Goal: Information Seeking & Learning: Learn about a topic

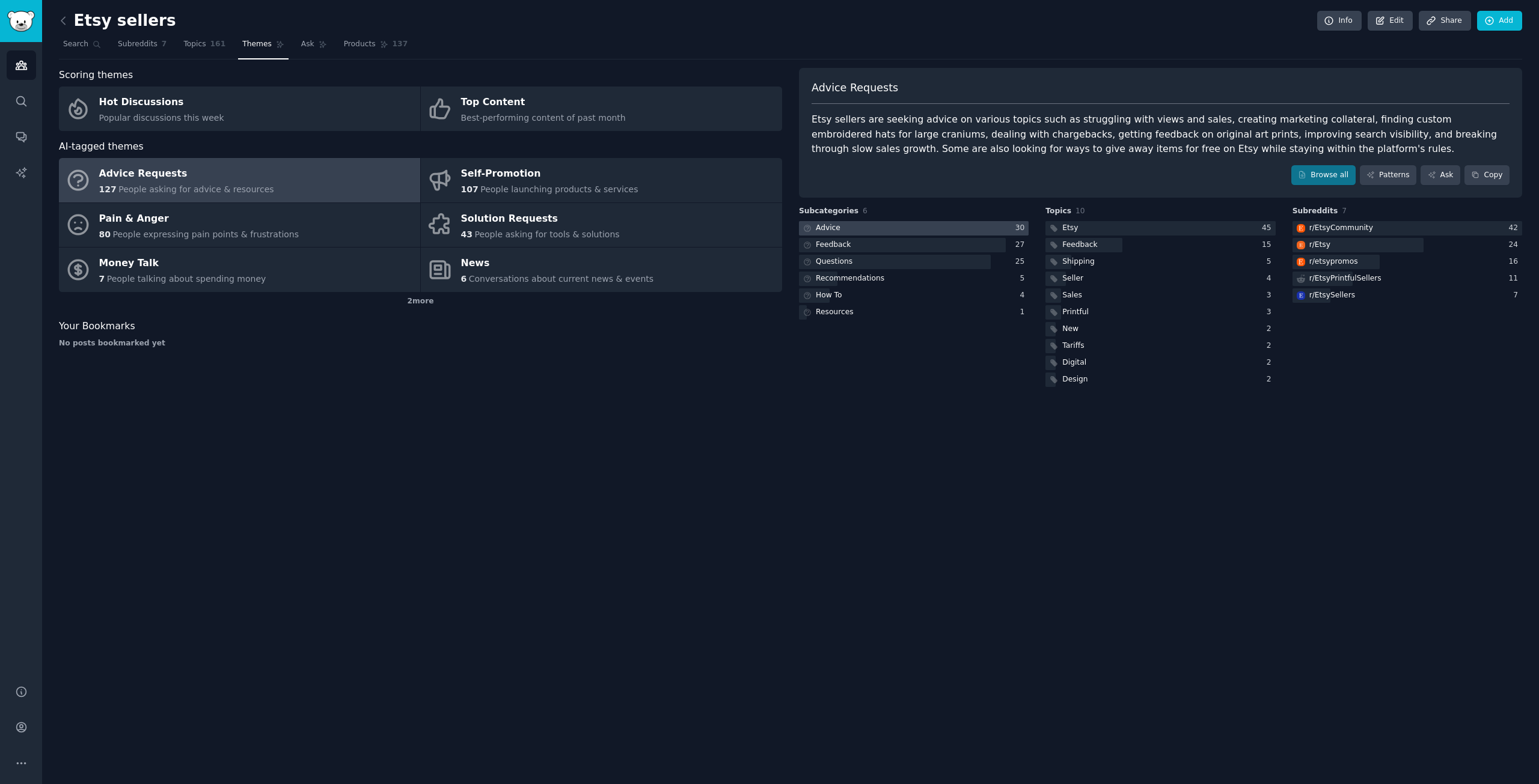
click at [857, 225] on div at bounding box center [914, 228] width 230 height 15
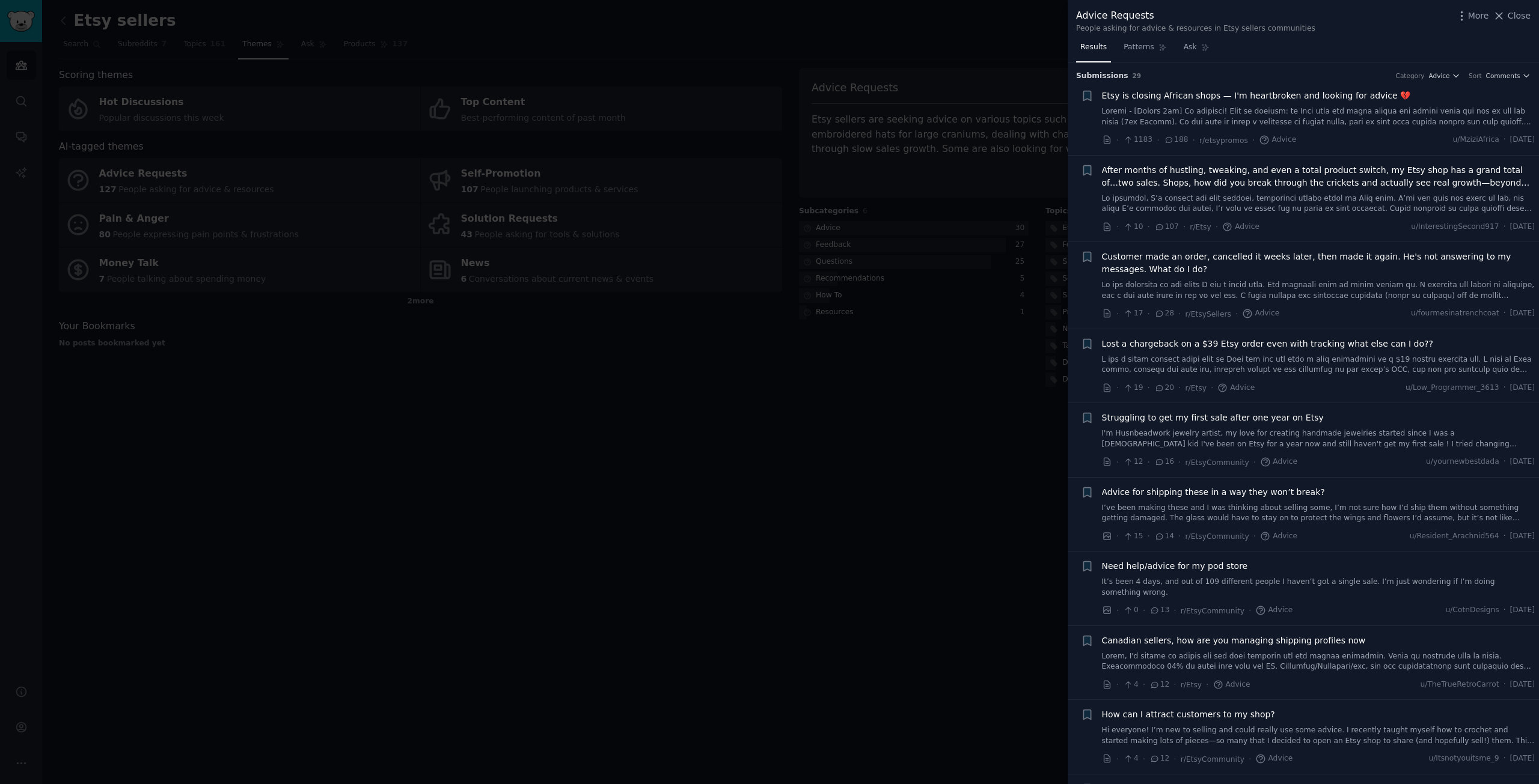
click at [880, 399] on div at bounding box center [769, 392] width 1539 height 784
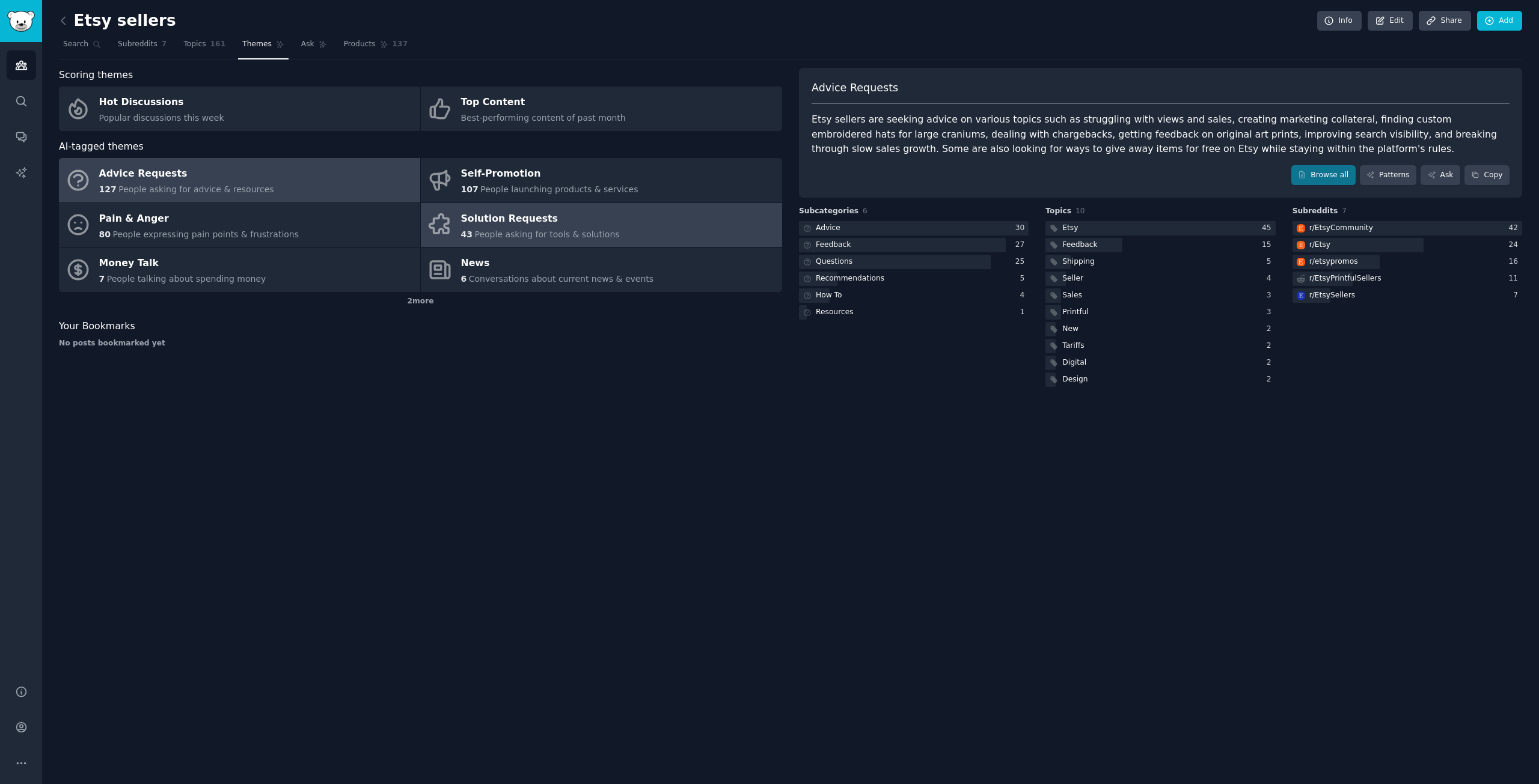
click at [510, 218] on div "Solution Requests" at bounding box center [541, 218] width 159 height 20
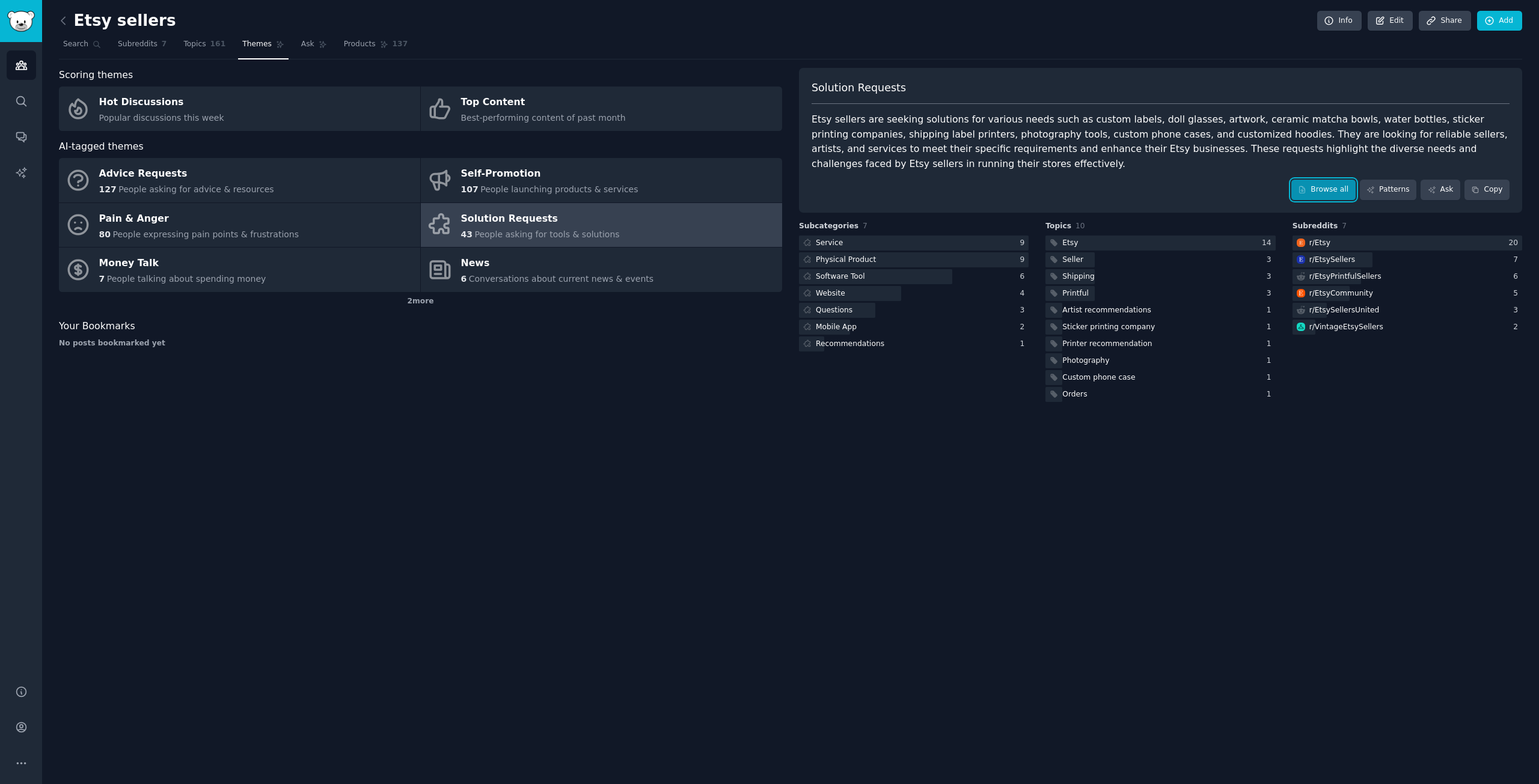
click at [1354, 180] on link "Browse all" at bounding box center [1323, 190] width 64 height 20
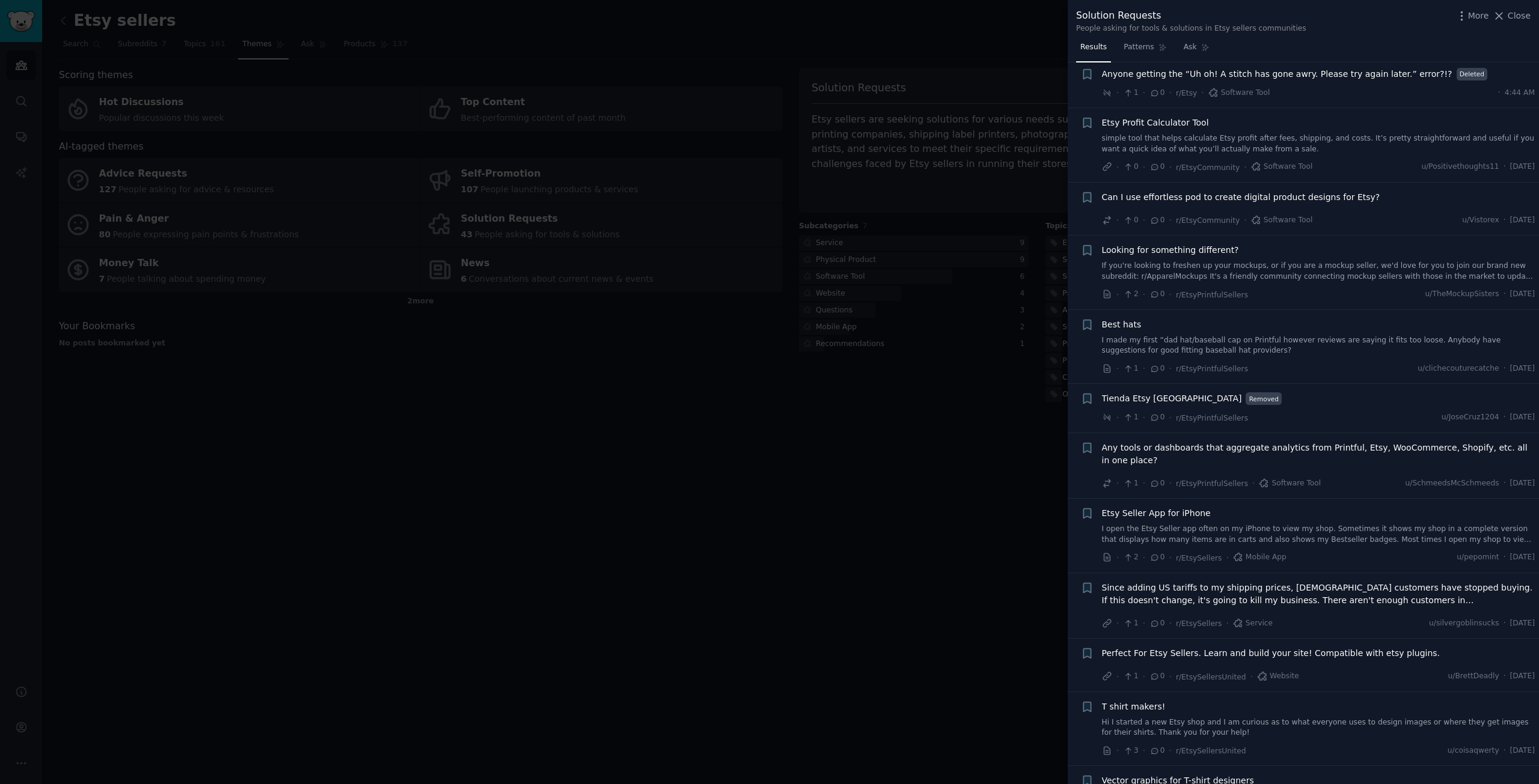
scroll to position [2137, 0]
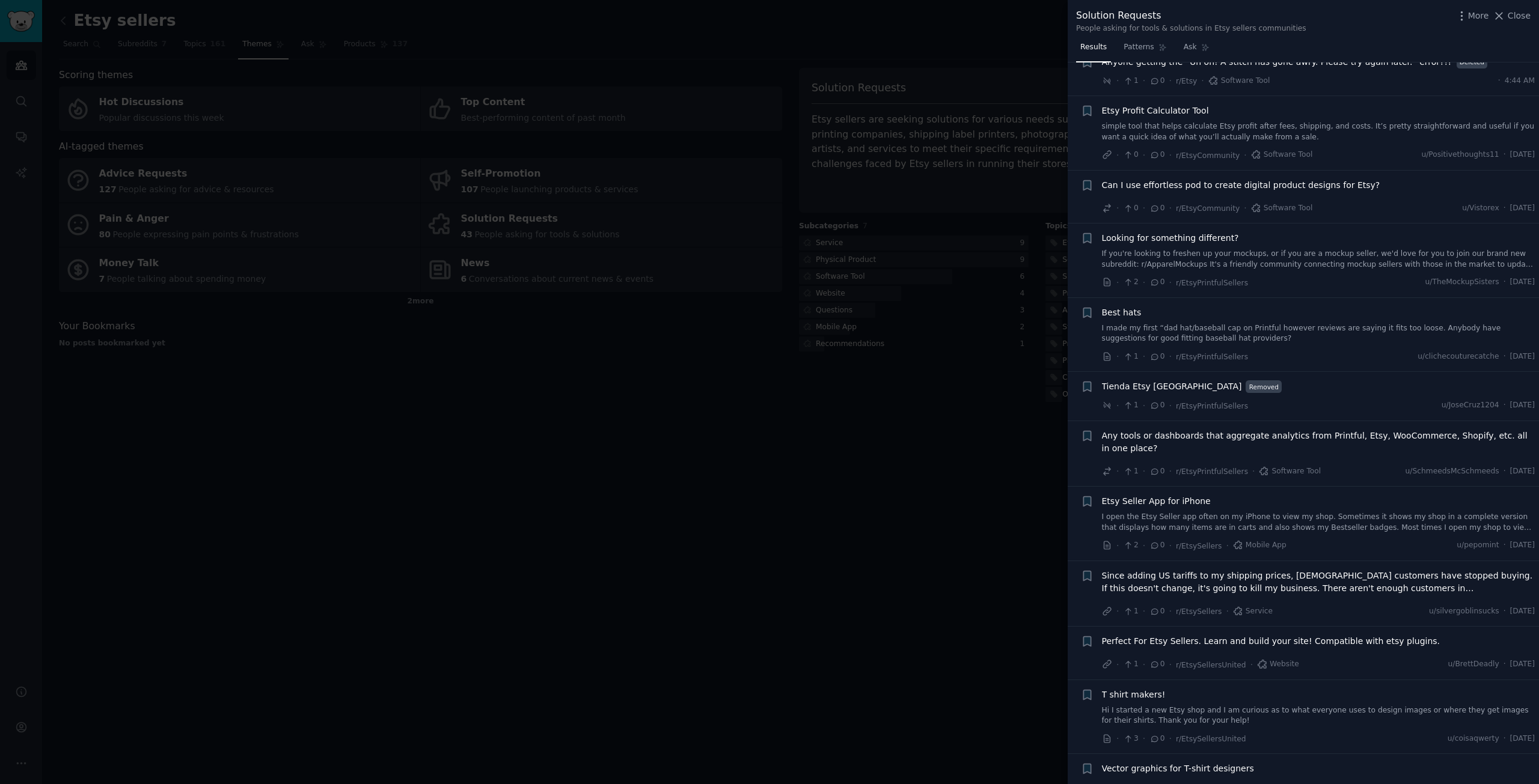
click at [1193, 430] on span "Any tools or dashboards that aggregate analytics from Printful, Etsy, WooCommer…" at bounding box center [1319, 442] width 434 height 25
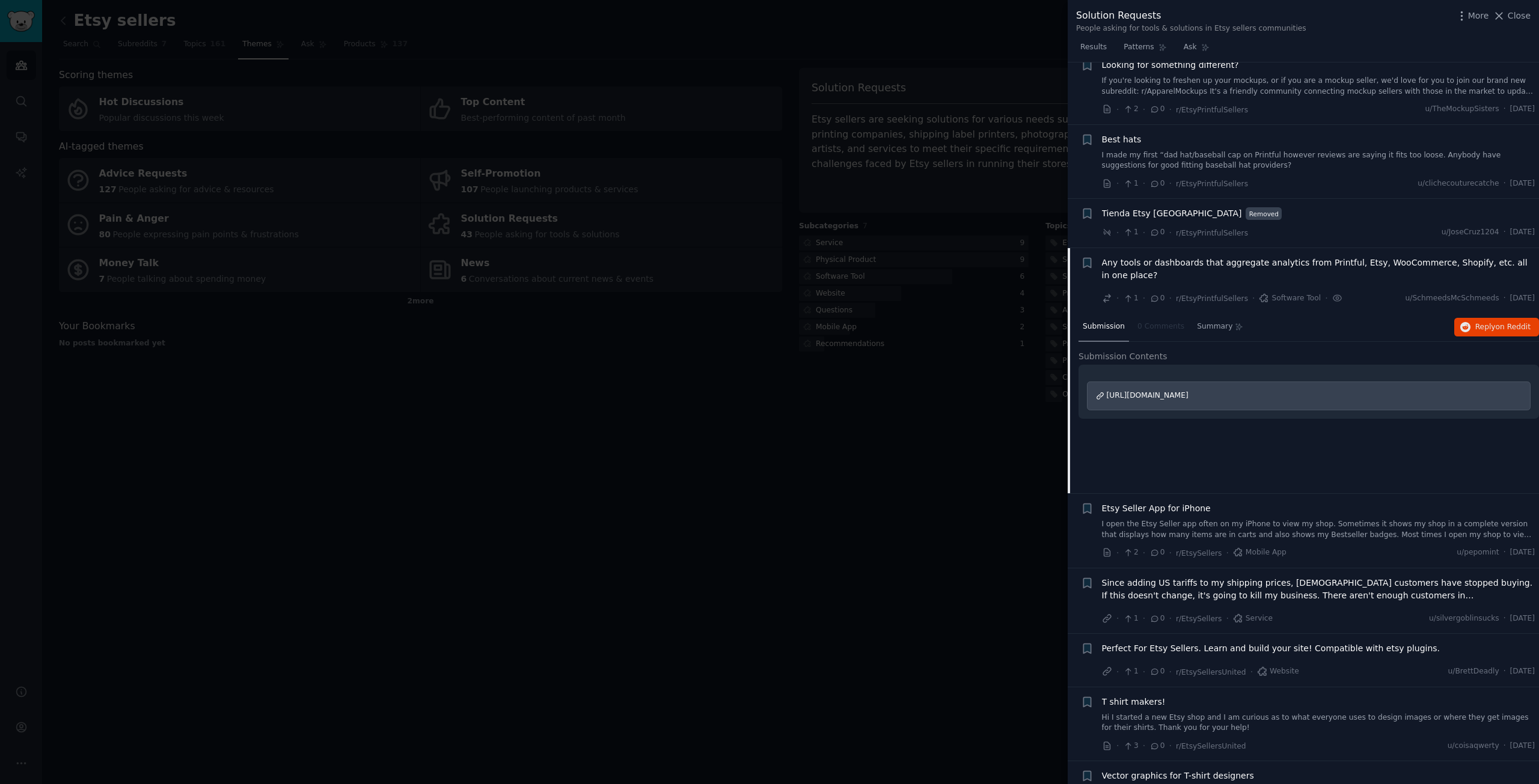
scroll to position [2317, 0]
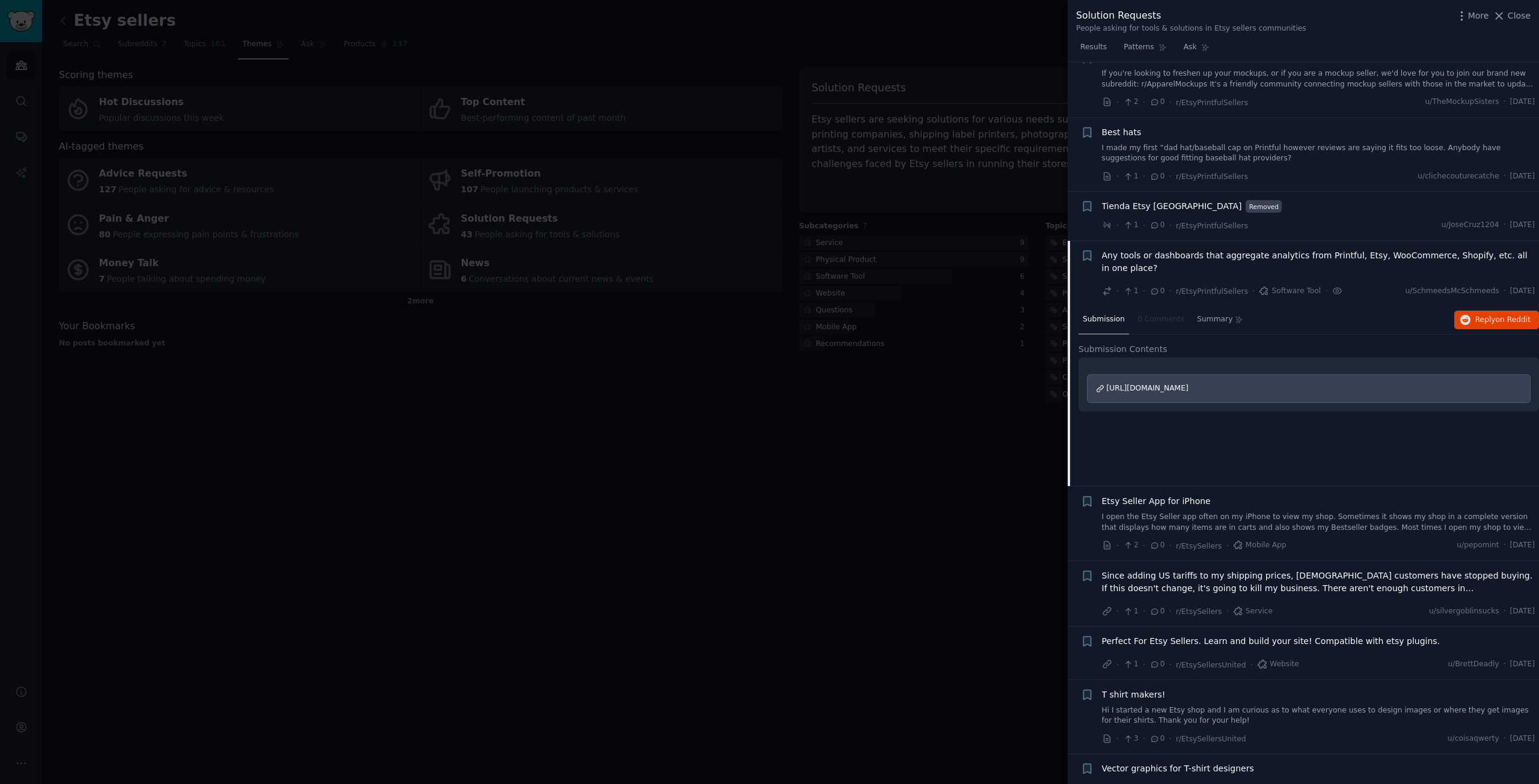
click at [947, 412] on div at bounding box center [769, 392] width 1539 height 784
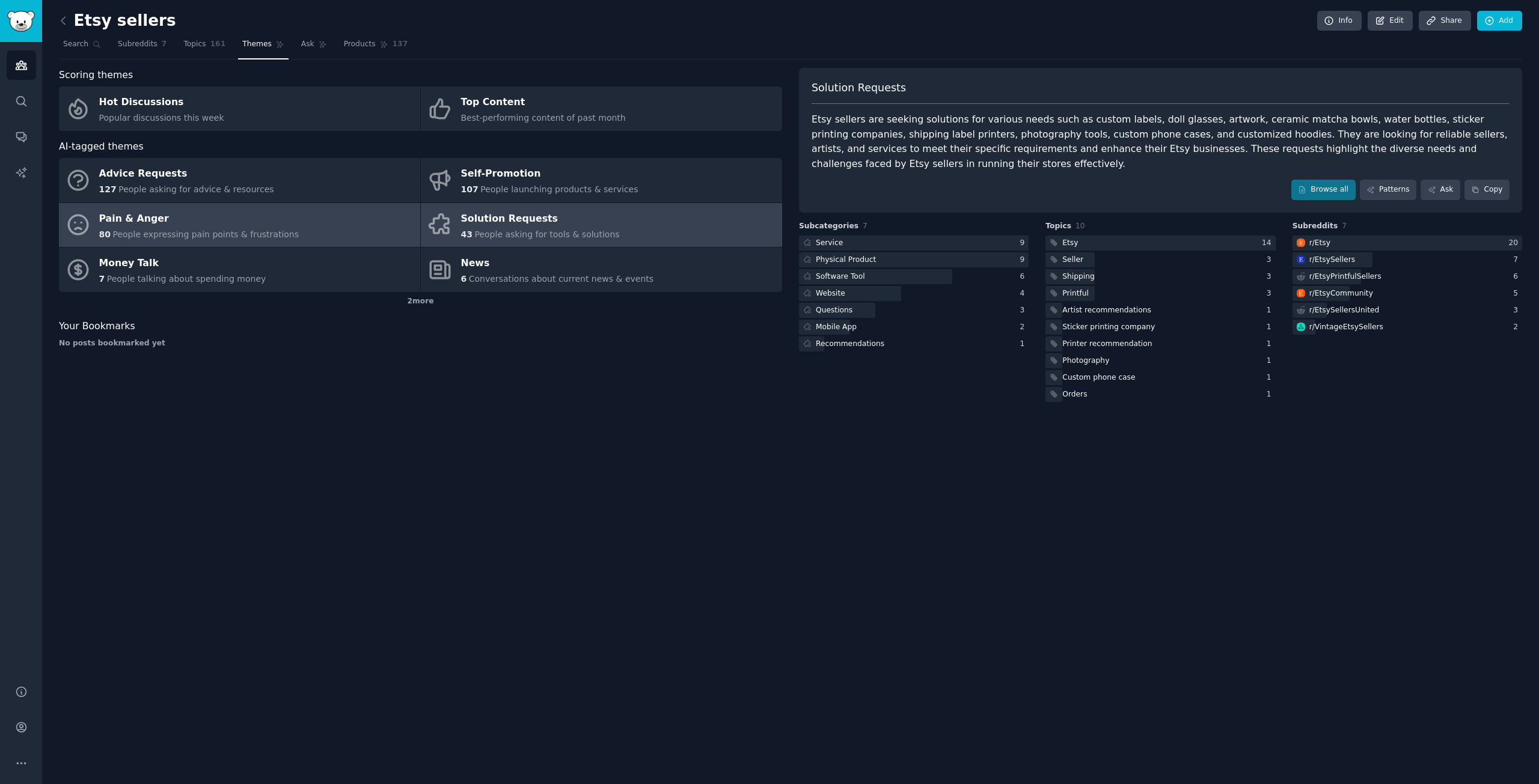
click at [180, 218] on div "Pain & Anger" at bounding box center [199, 218] width 200 height 20
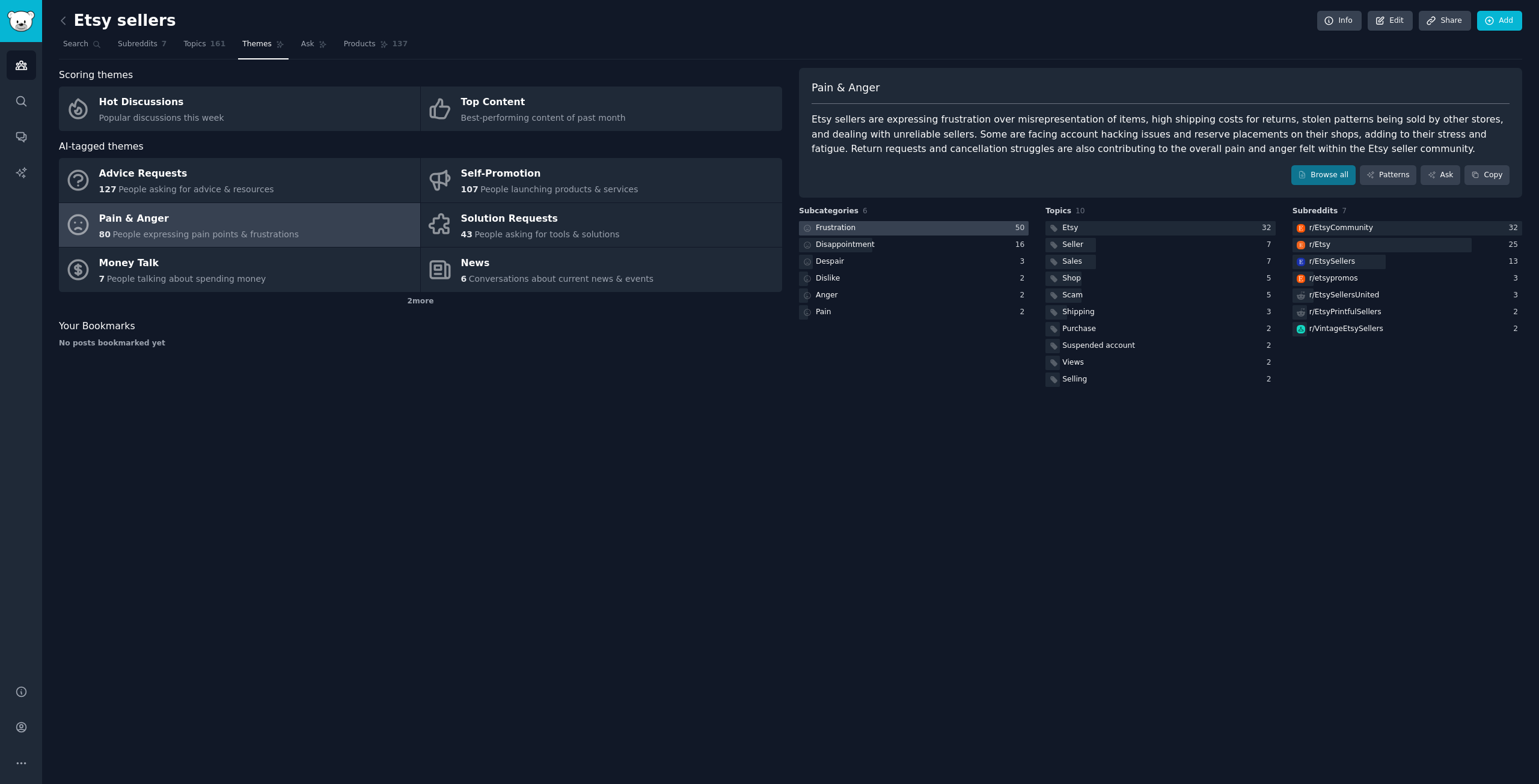
click at [902, 228] on div at bounding box center [914, 228] width 230 height 15
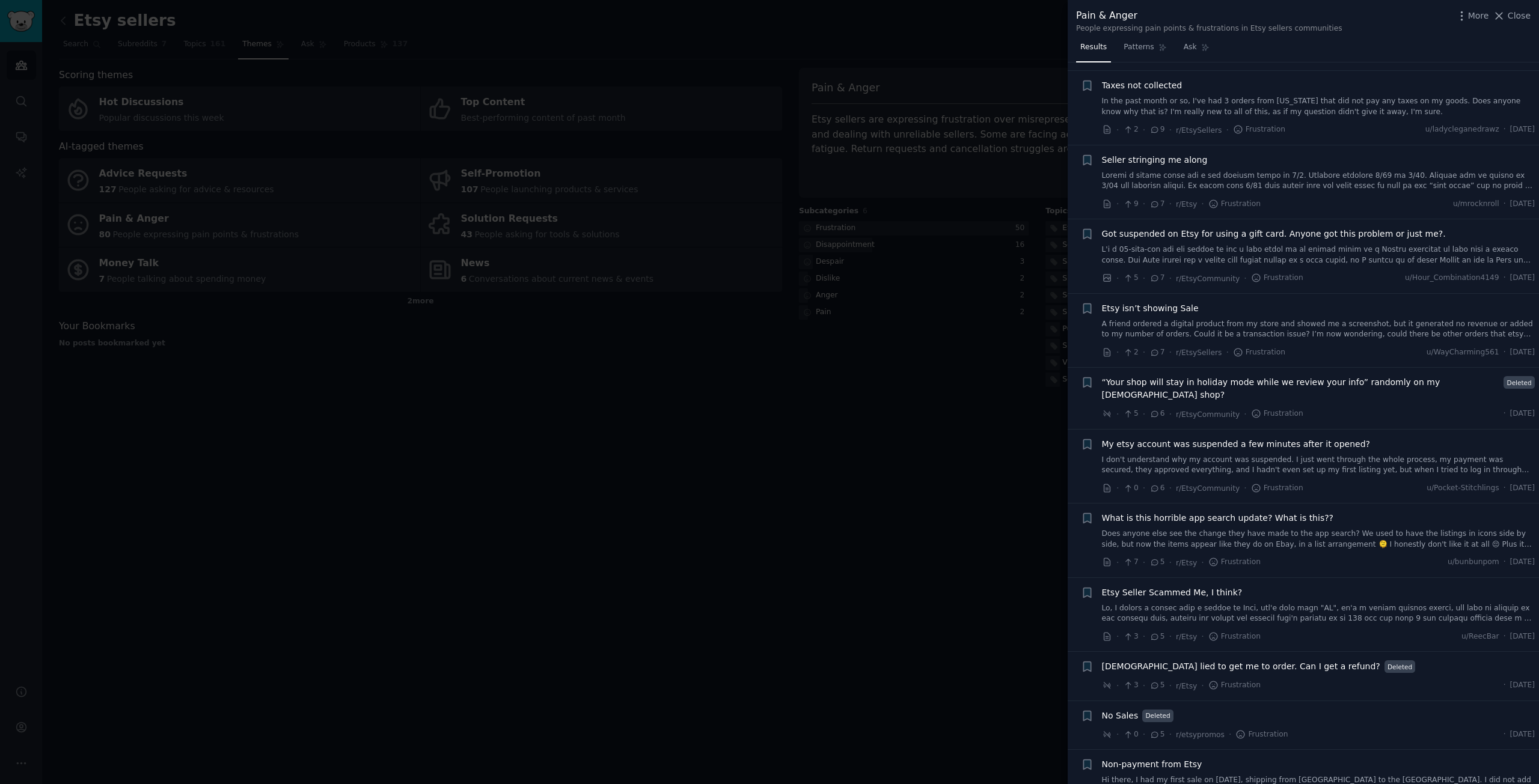
scroll to position [2103, 0]
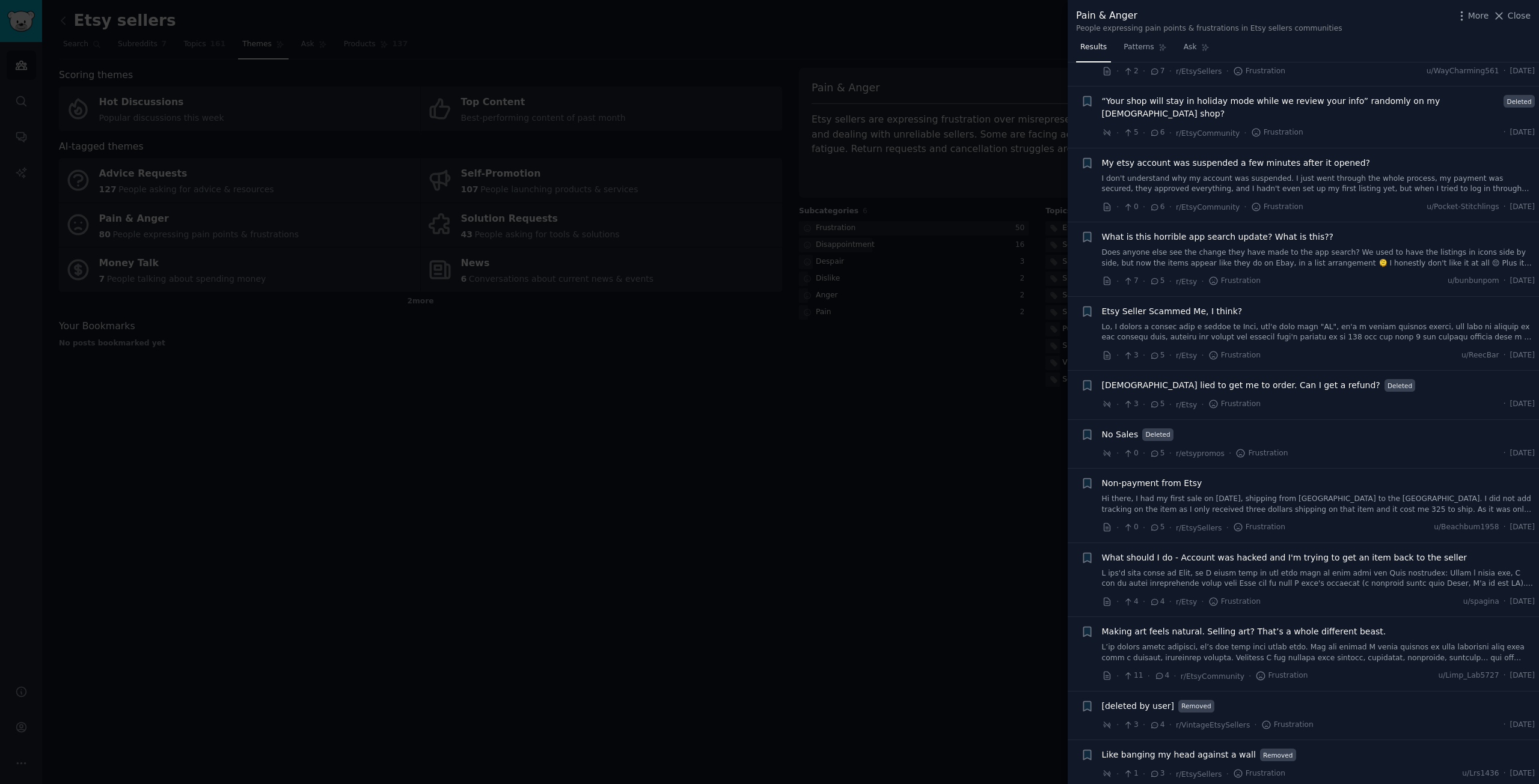
click at [836, 436] on div at bounding box center [769, 392] width 1539 height 784
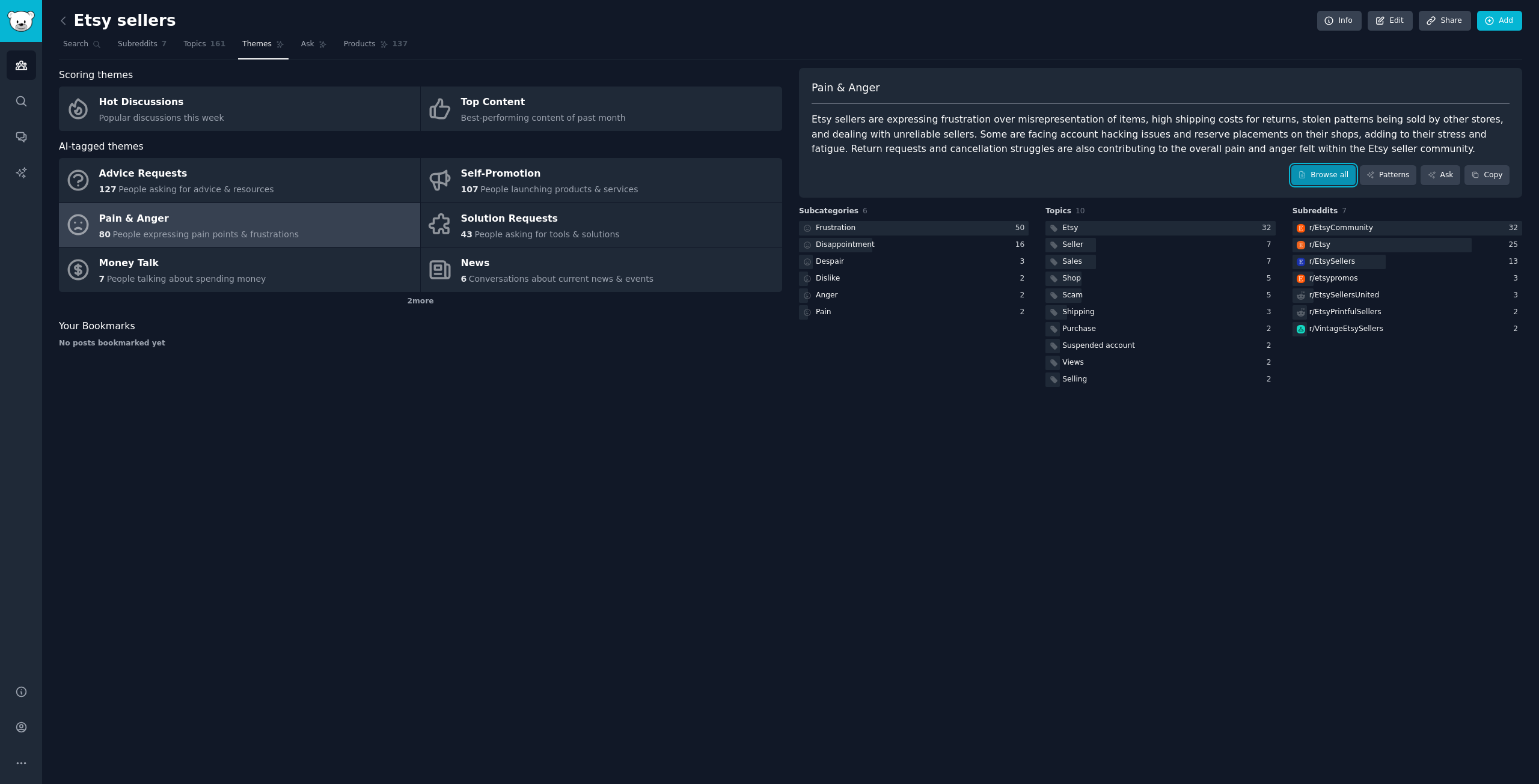
click at [1324, 178] on link "Browse all" at bounding box center [1323, 176] width 64 height 20
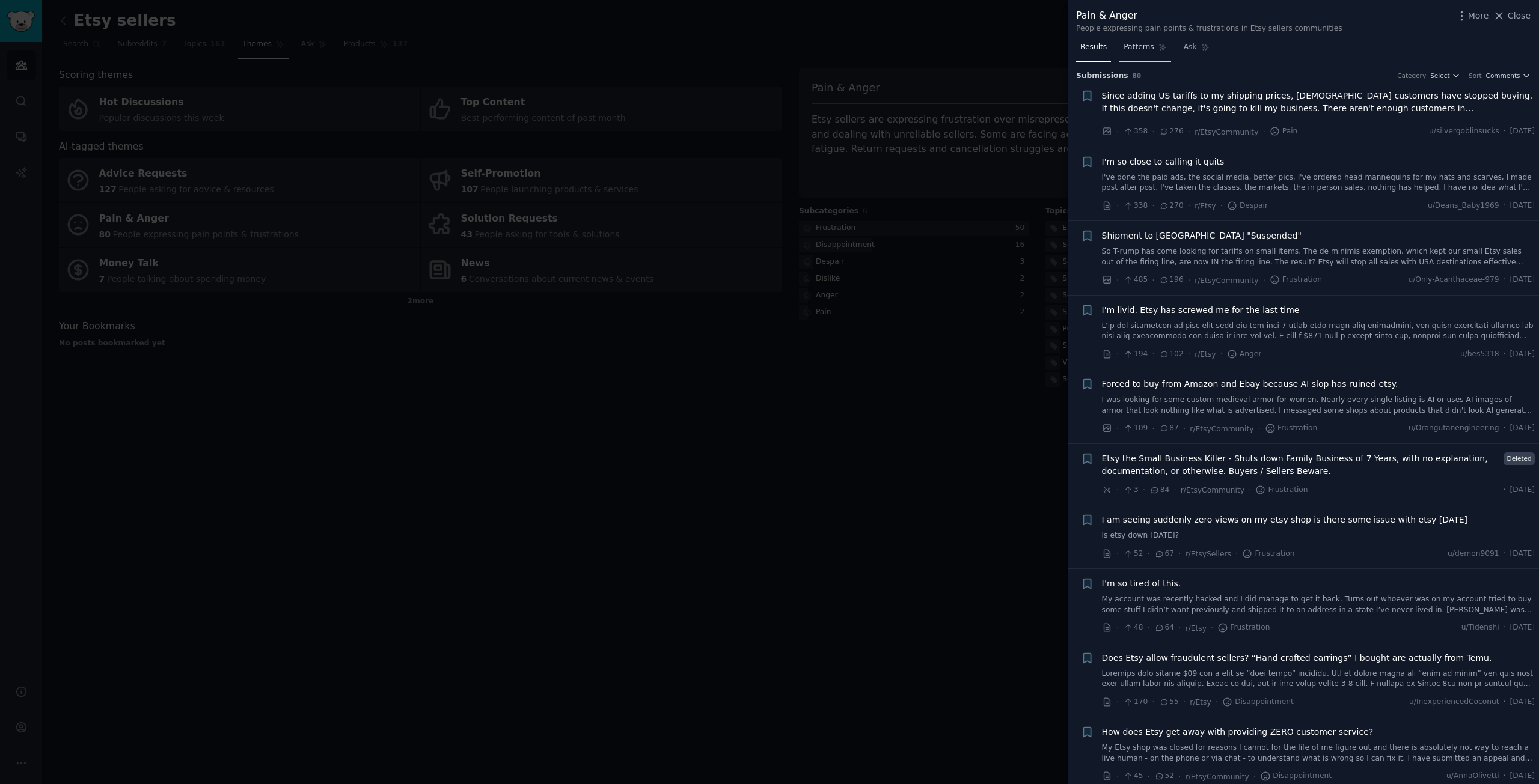
click at [1136, 46] on span "Patterns" at bounding box center [1139, 47] width 30 height 11
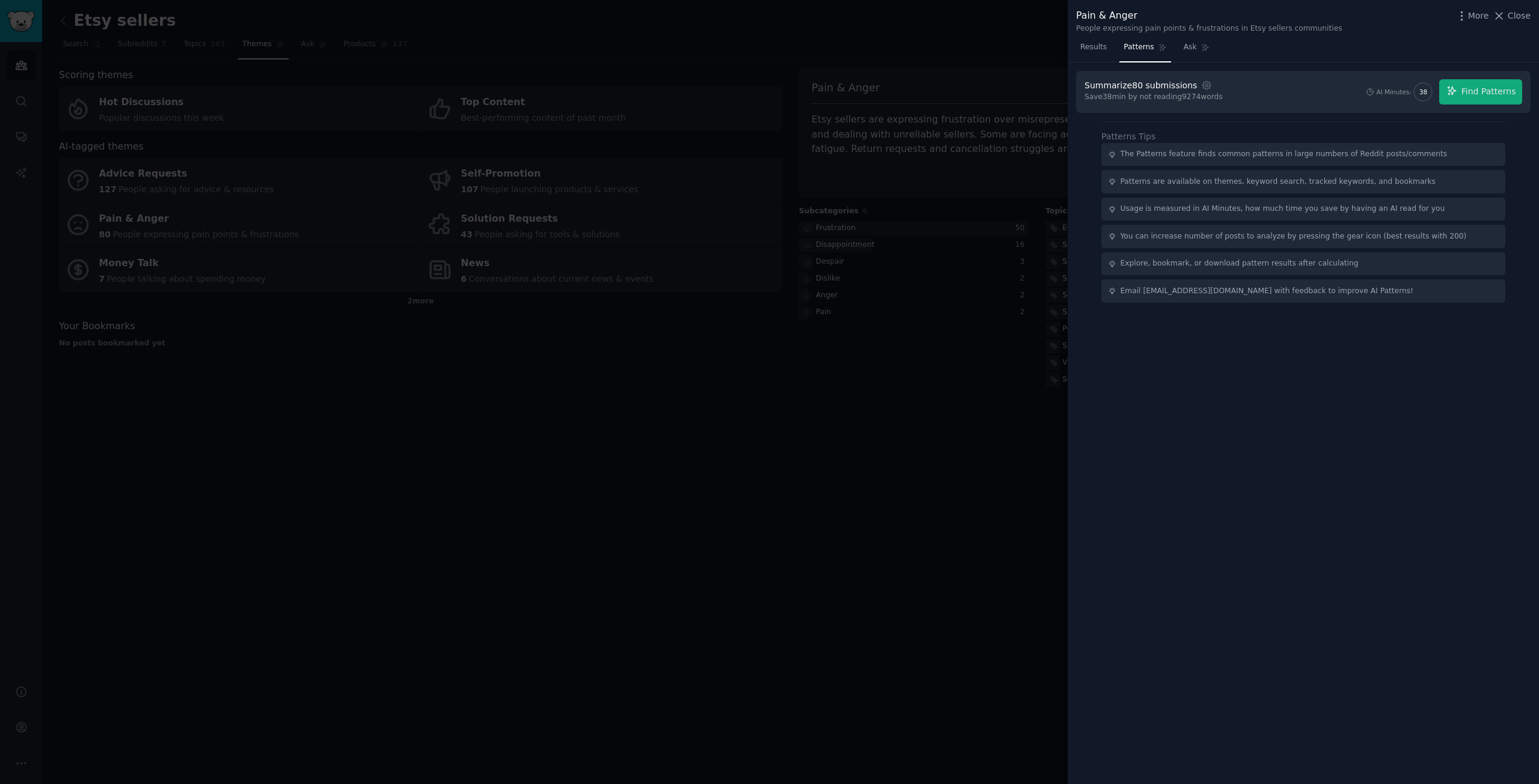
click at [1101, 95] on div "Save 38 min by not reading 9274 words" at bounding box center [1153, 97] width 138 height 11
click at [1479, 90] on span "Find Patterns" at bounding box center [1488, 91] width 55 height 12
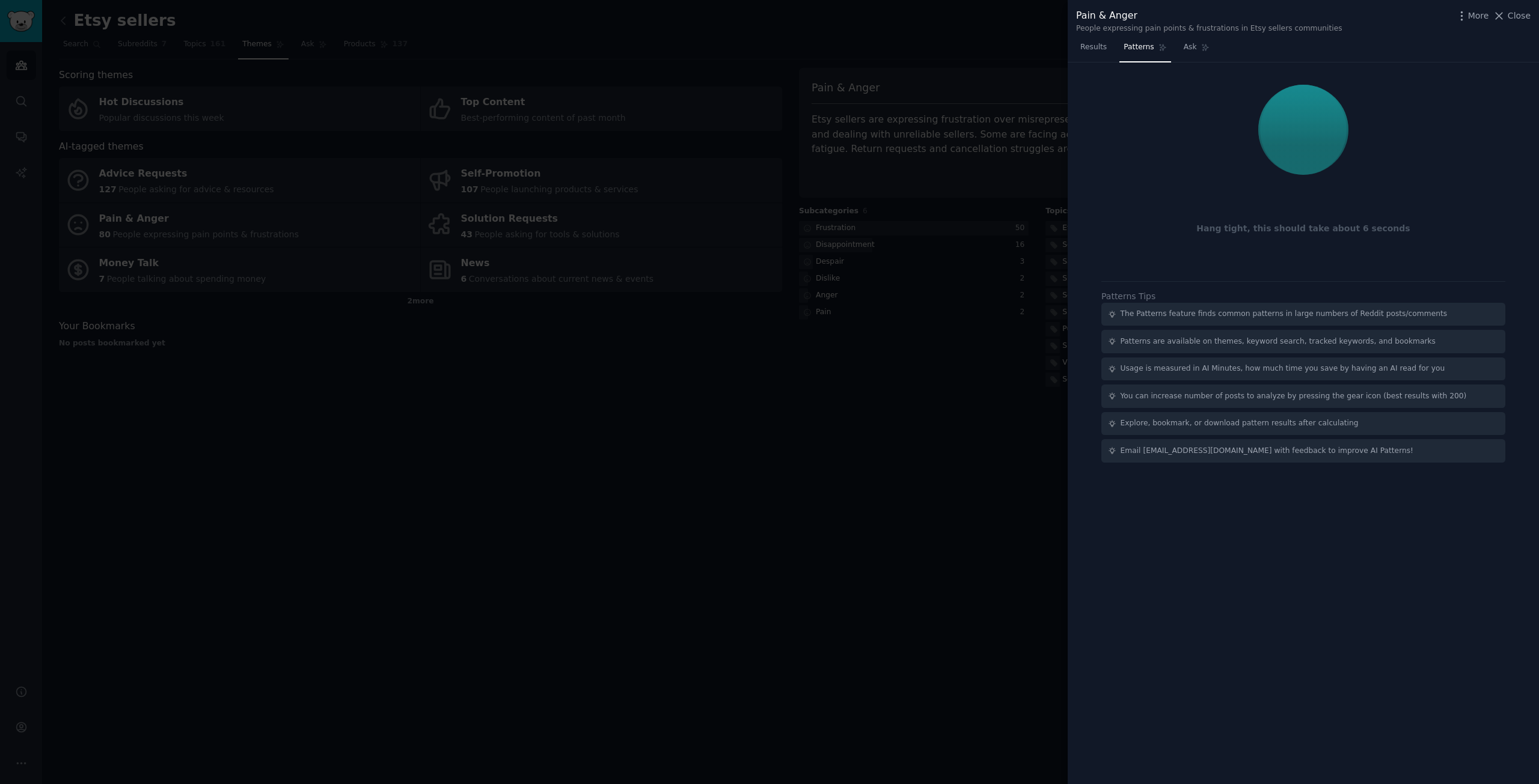
click at [1254, 231] on div "Hang tight, this should take about 6 seconds" at bounding box center [1303, 228] width 437 height 12
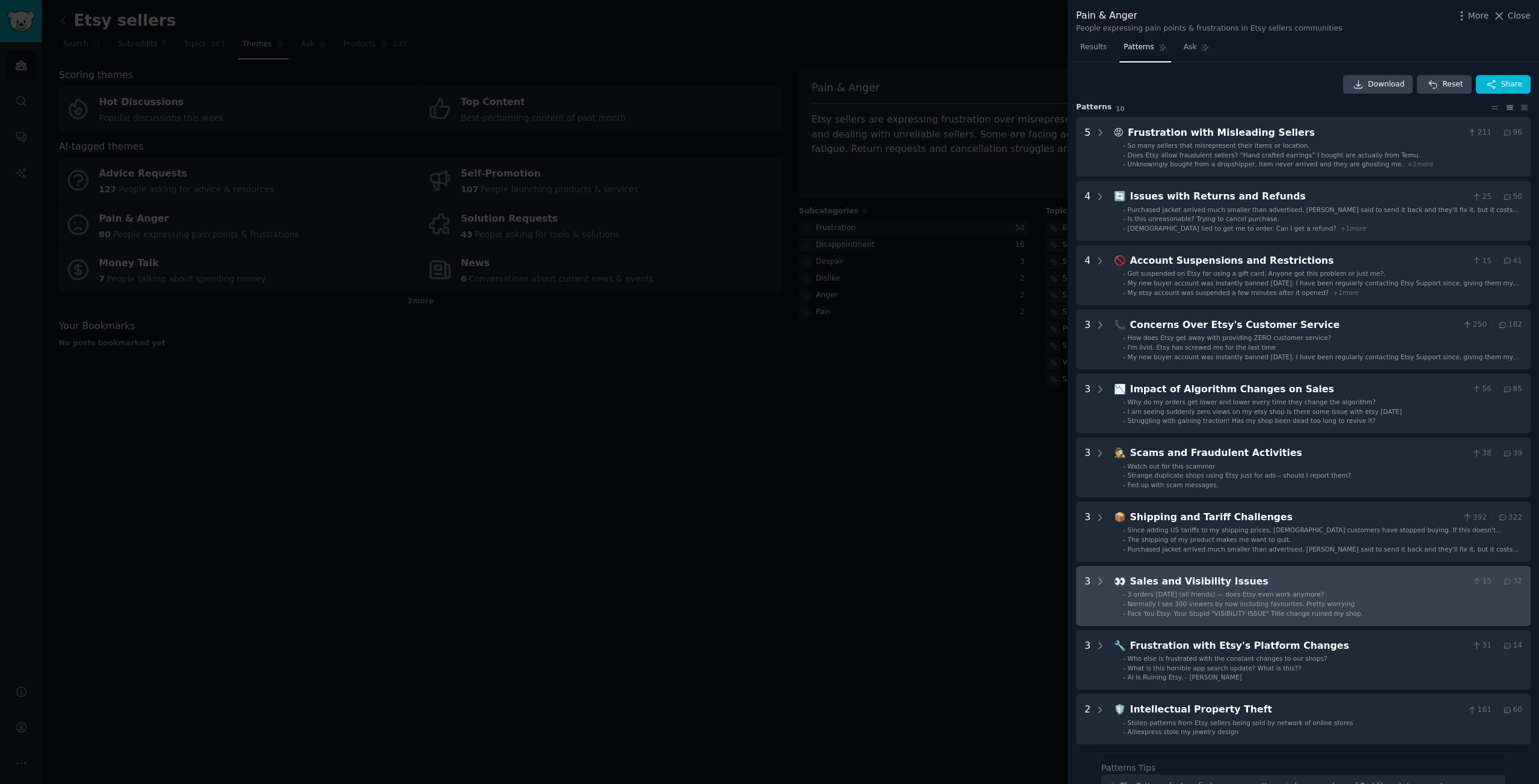
scroll to position [163, 0]
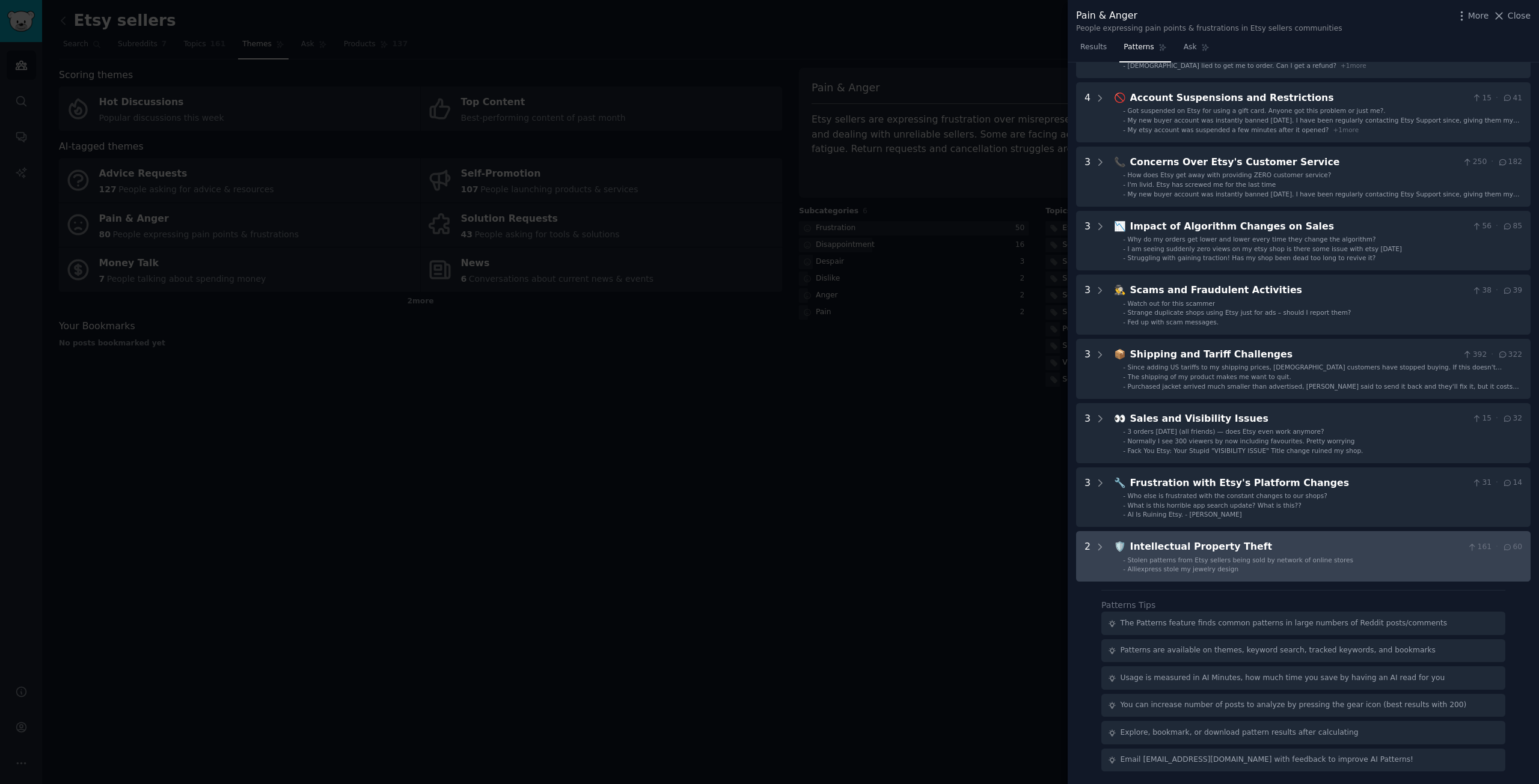
click at [1206, 558] on span "Stolen patterns from Etsy sellers being sold by network of online stores" at bounding box center [1240, 560] width 226 height 7
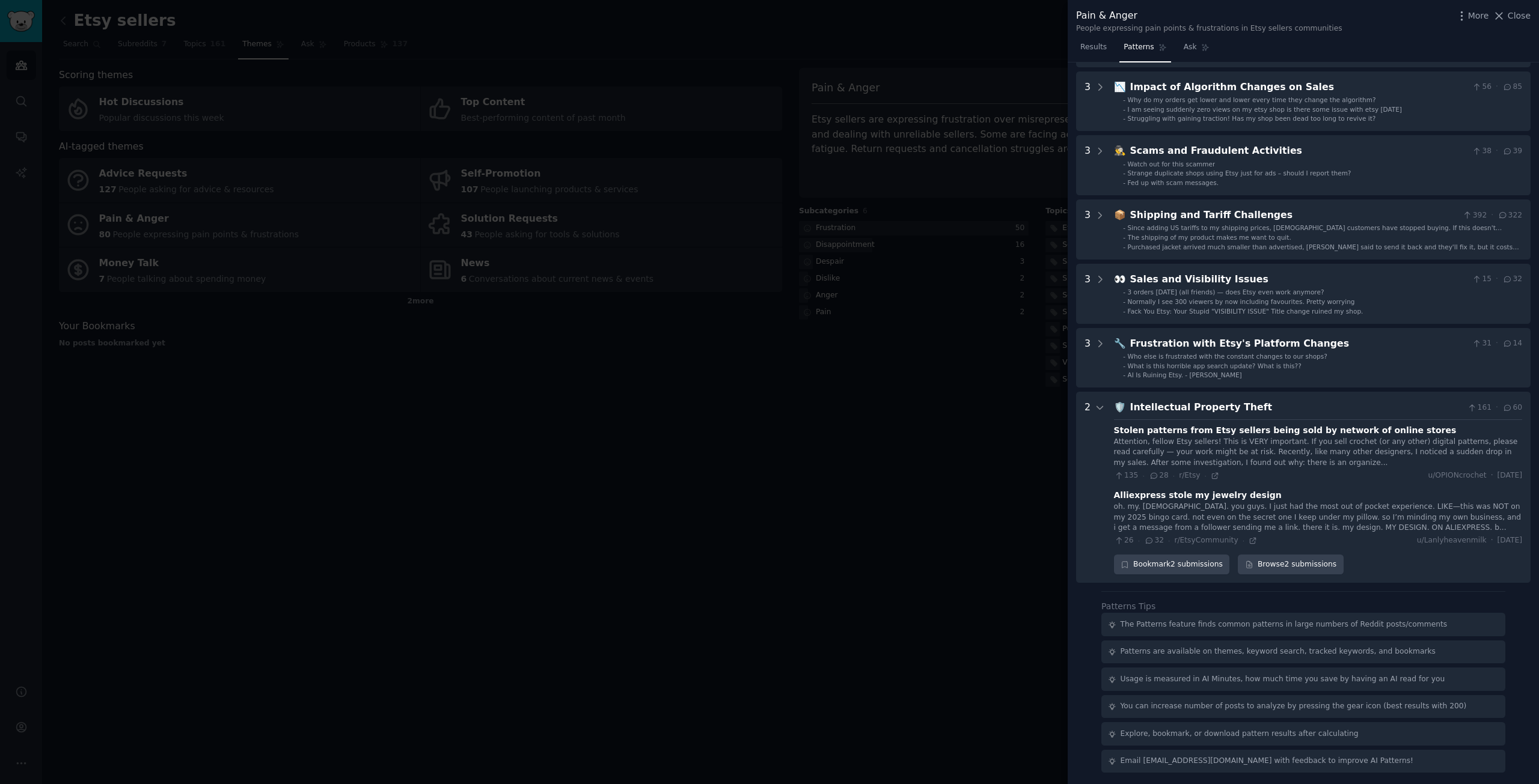
scroll to position [303, 0]
click at [1293, 564] on link "Browse 2 submissions" at bounding box center [1290, 564] width 106 height 20
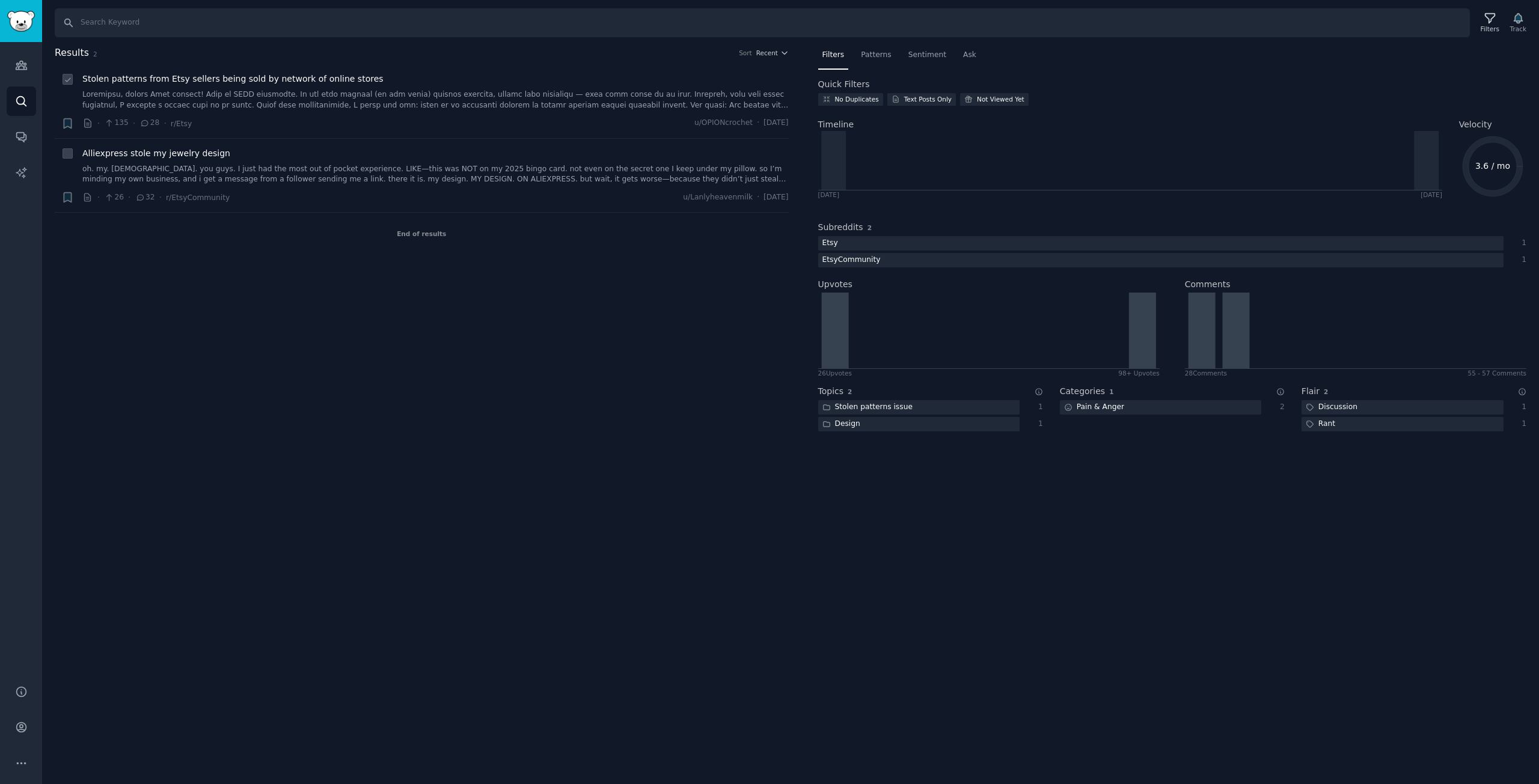
click at [274, 98] on link at bounding box center [435, 100] width 706 height 21
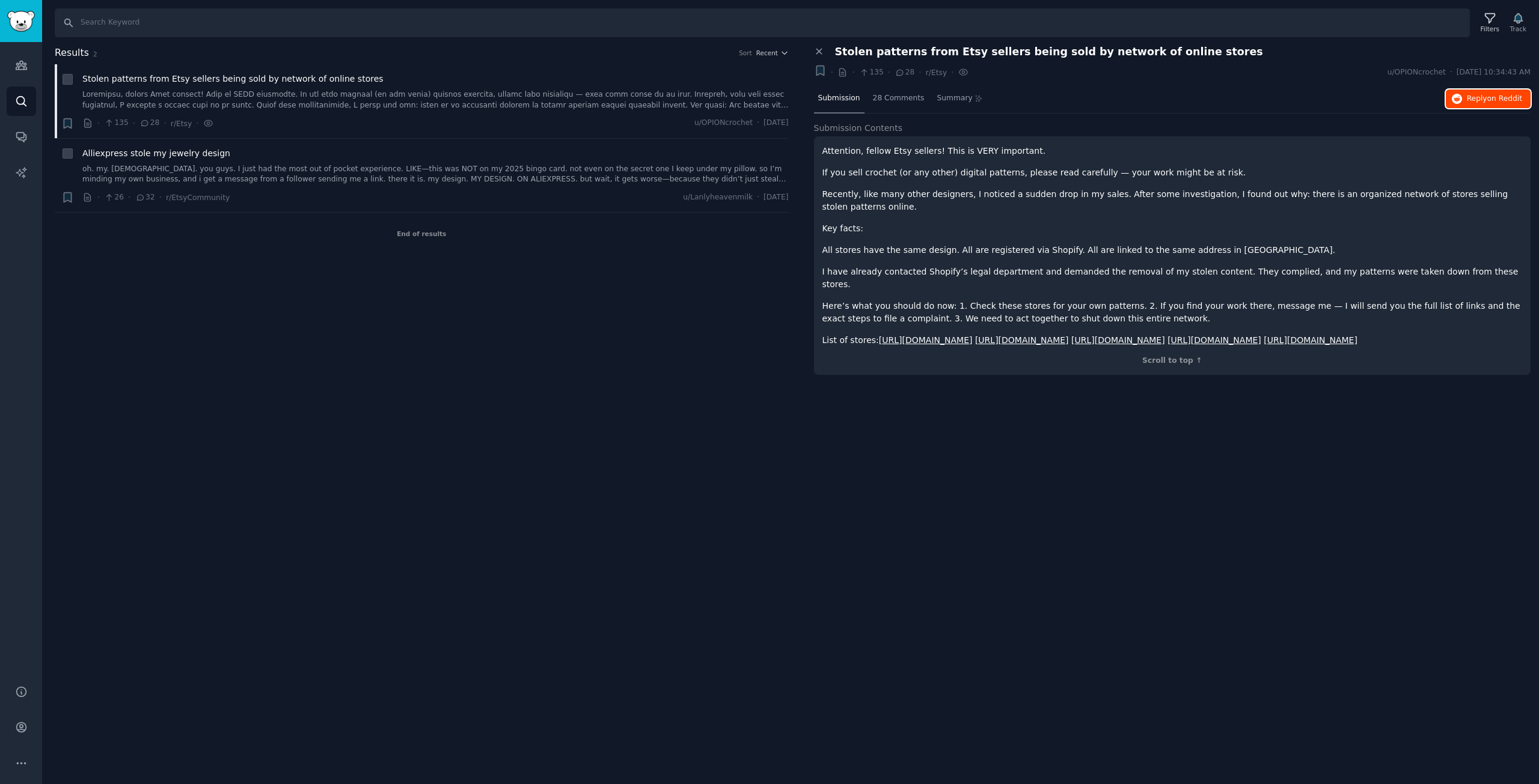
click at [1475, 100] on span "Reply on Reddit" at bounding box center [1494, 99] width 55 height 11
click at [434, 184] on link "oh. my. [DEMOGRAPHIC_DATA]. you guys. I just had the most out of pocket experie…" at bounding box center [435, 174] width 706 height 21
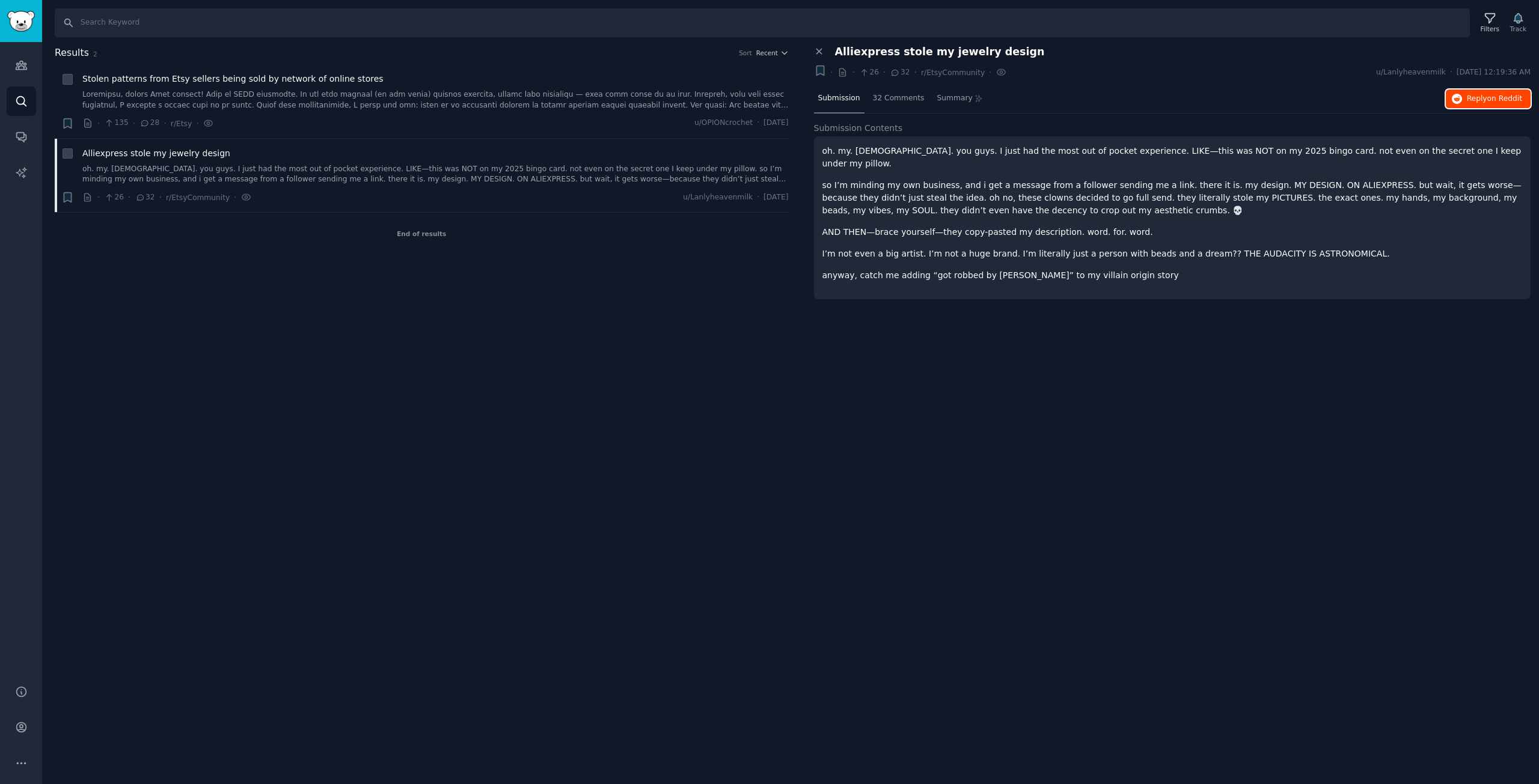
click at [1475, 98] on span "Reply on Reddit" at bounding box center [1494, 99] width 55 height 11
drag, startPoint x: 652, startPoint y: 356, endPoint x: 496, endPoint y: 223, distance: 205.0
click at [653, 355] on div "Search Filters Track Results 2 Sort Recent + Stolen patterns from Etsy sellers …" at bounding box center [790, 392] width 1496 height 784
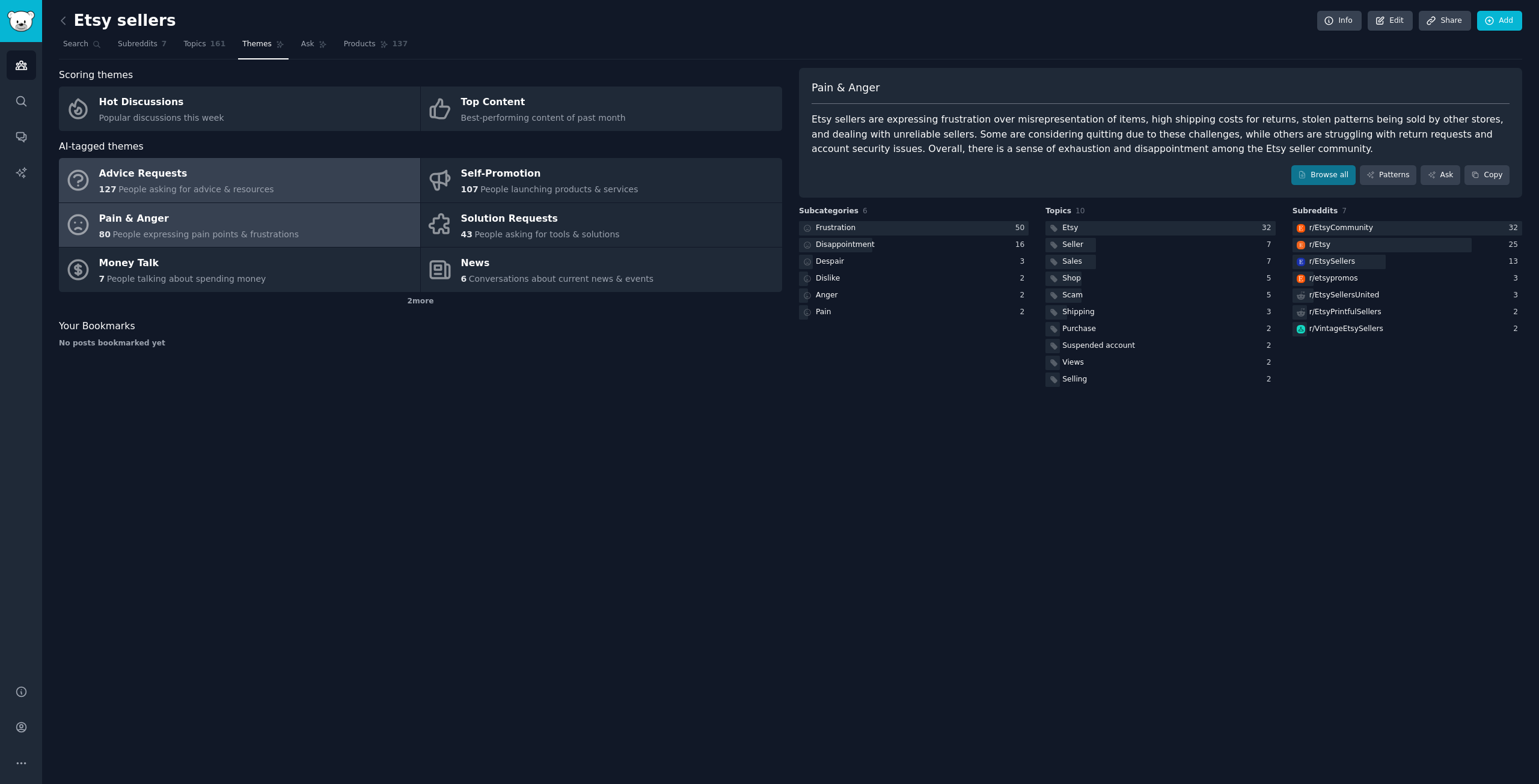
click at [218, 181] on div "Advice Requests" at bounding box center [187, 174] width 175 height 20
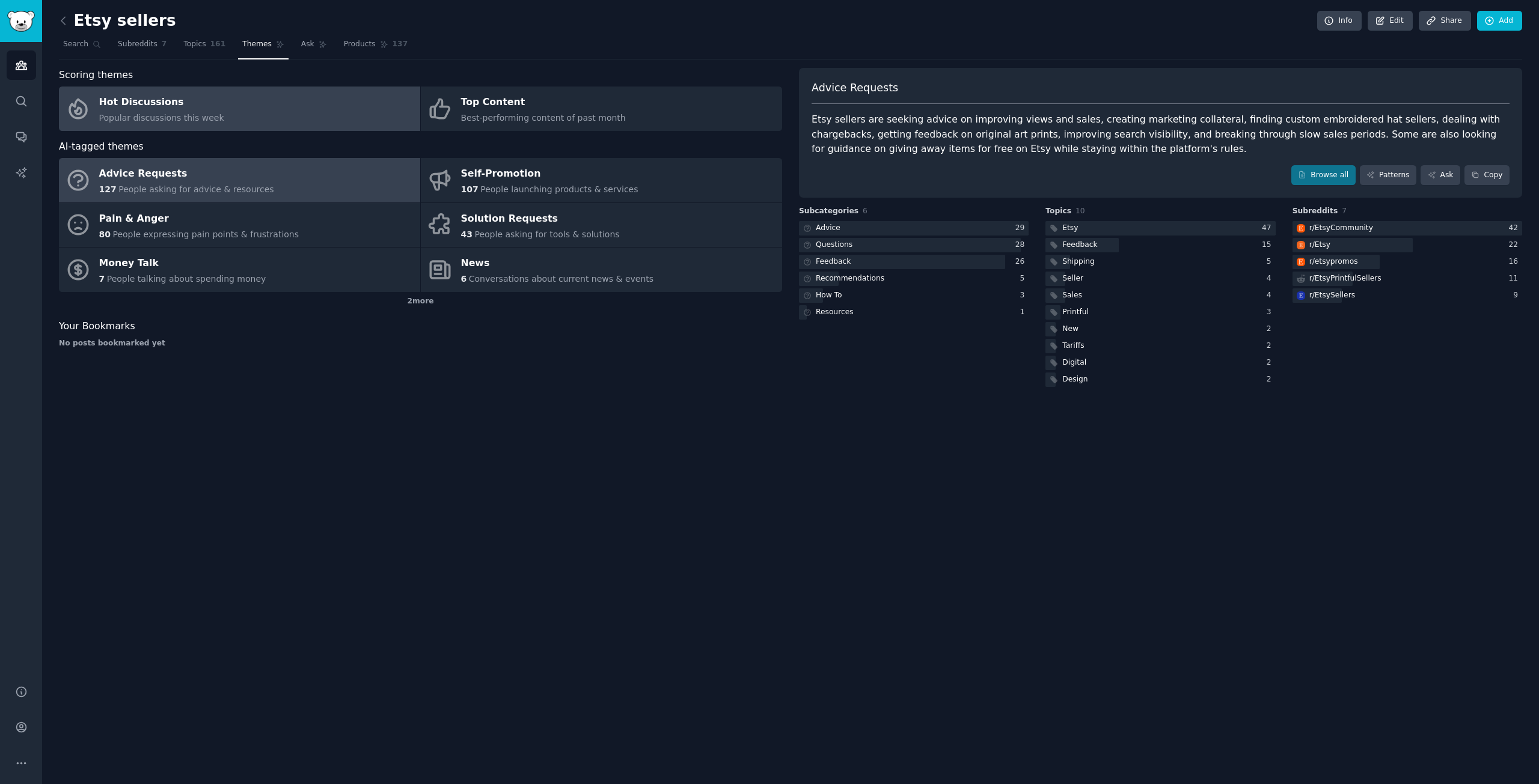
click at [228, 107] on link "Hot Discussions Popular discussions this week" at bounding box center [239, 109] width 361 height 45
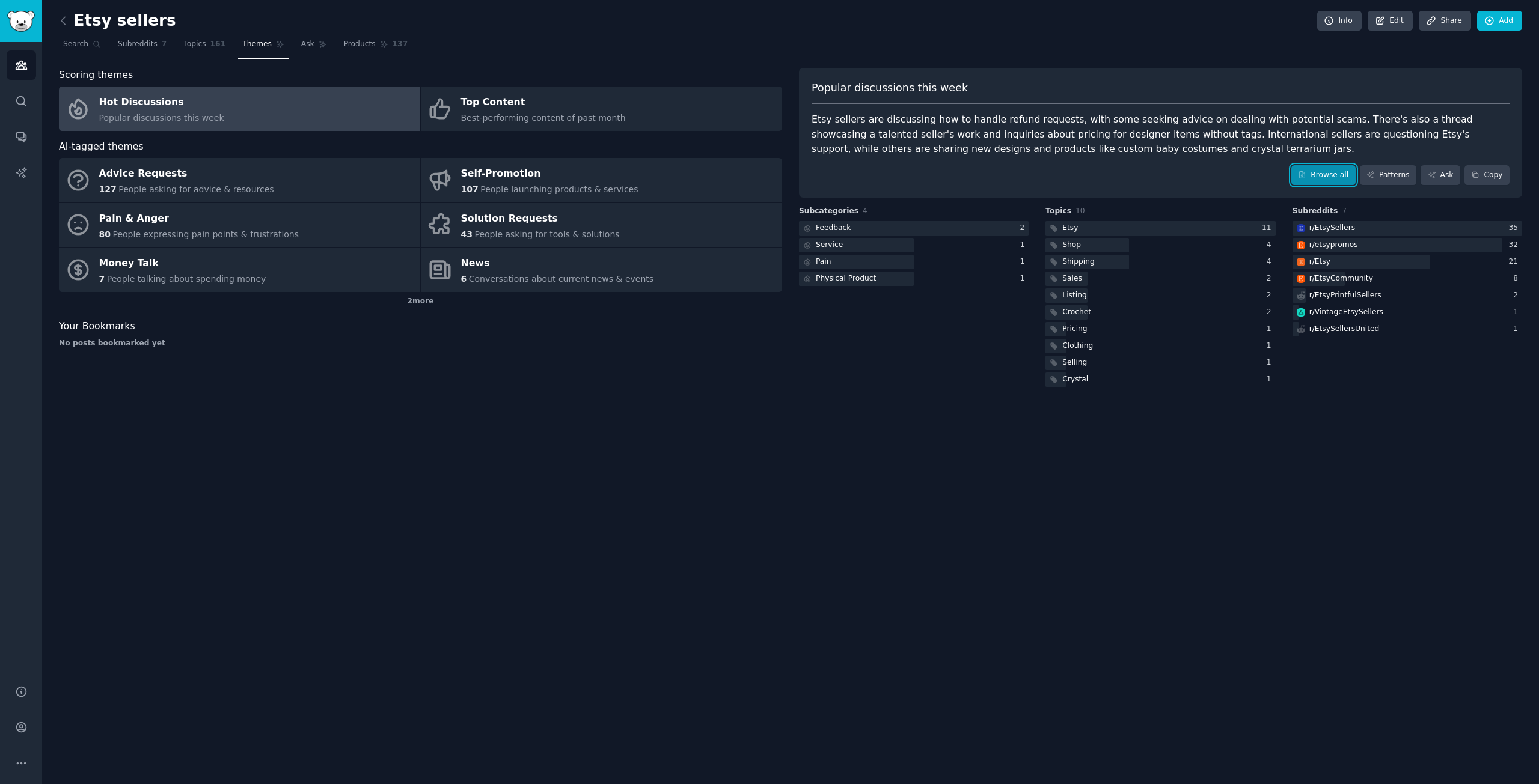
click at [1346, 178] on link "Browse all" at bounding box center [1323, 176] width 64 height 20
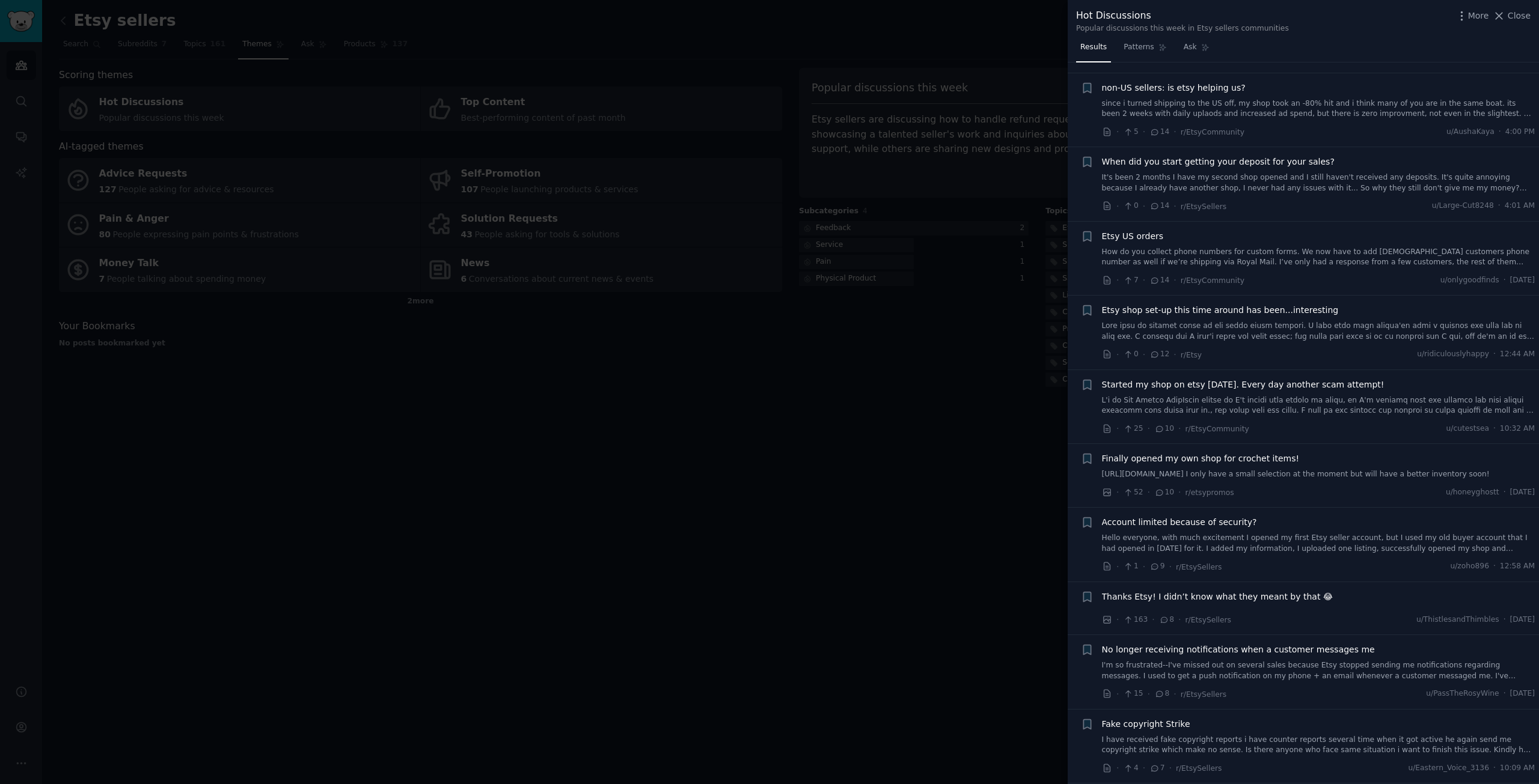
scroll to position [1502, 0]
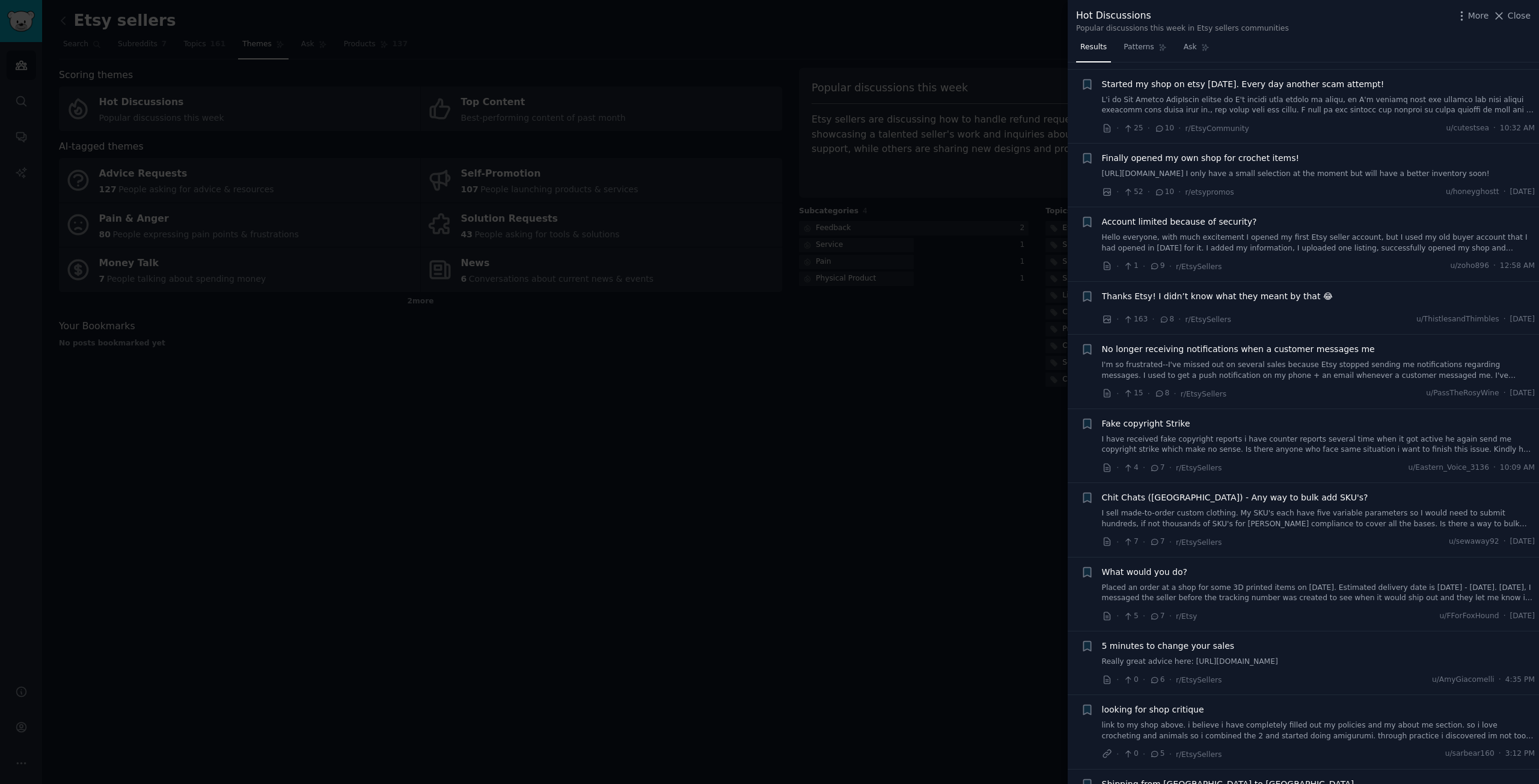
click at [1261, 450] on link "I have received fake copyright reports i have counter reports several time when…" at bounding box center [1319, 444] width 434 height 21
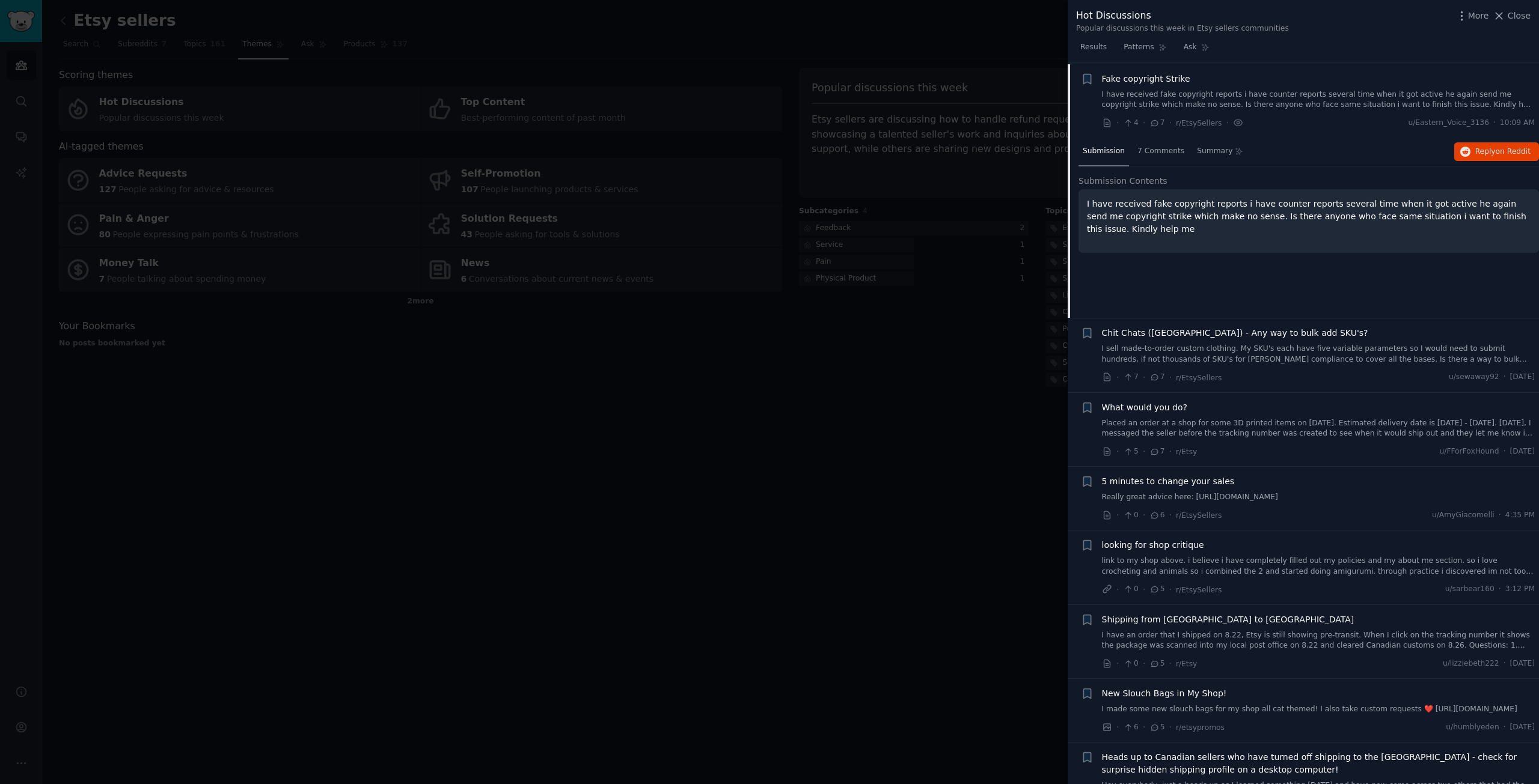
scroll to position [1849, 0]
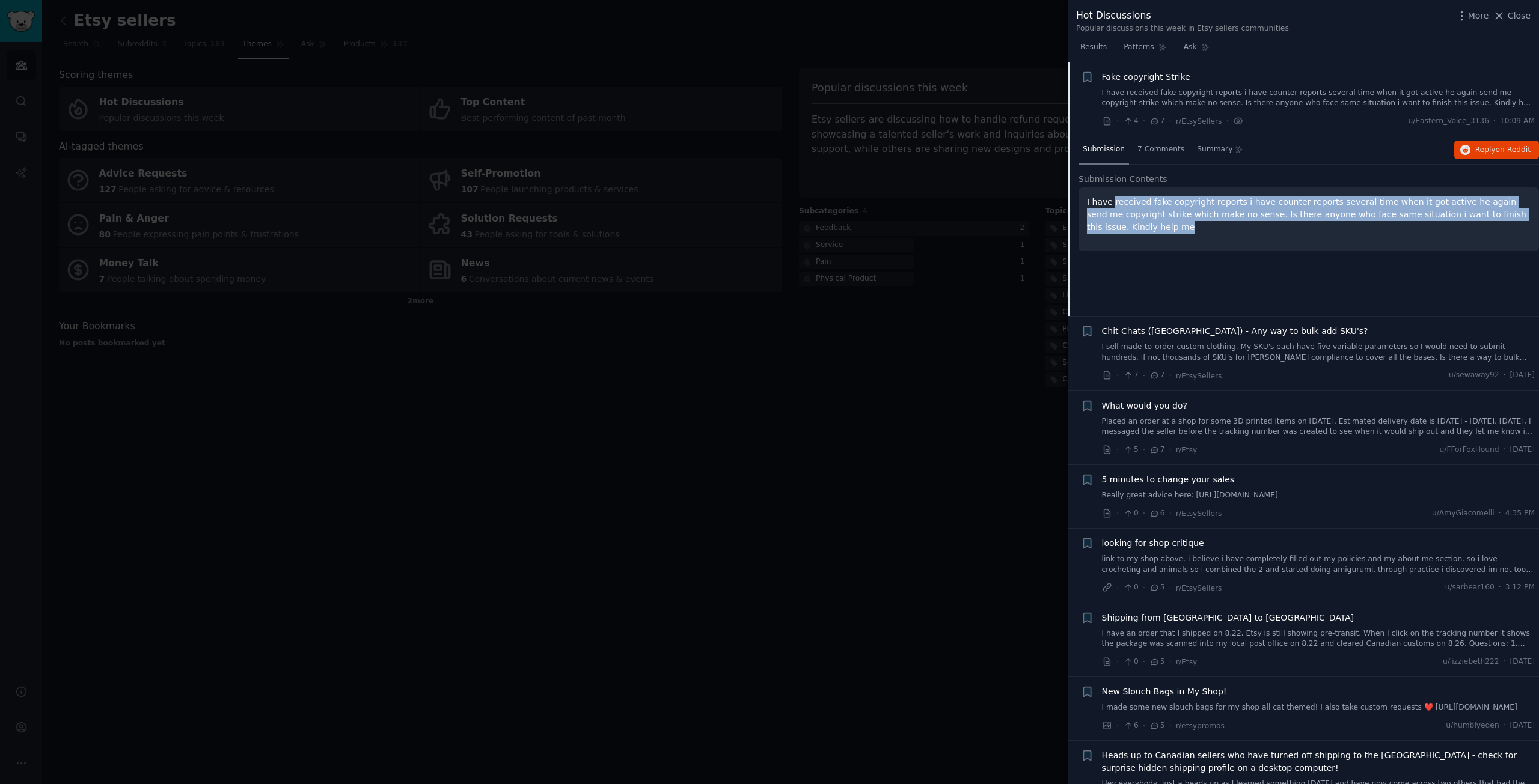
drag, startPoint x: 1111, startPoint y: 205, endPoint x: 1350, endPoint y: 222, distance: 239.6
click at [1345, 222] on p "I have received fake copyright reports i have counter reports several time when…" at bounding box center [1308, 215] width 444 height 38
click at [1365, 220] on p "I have received fake copyright reports i have counter reports several time when…" at bounding box center [1308, 215] width 444 height 38
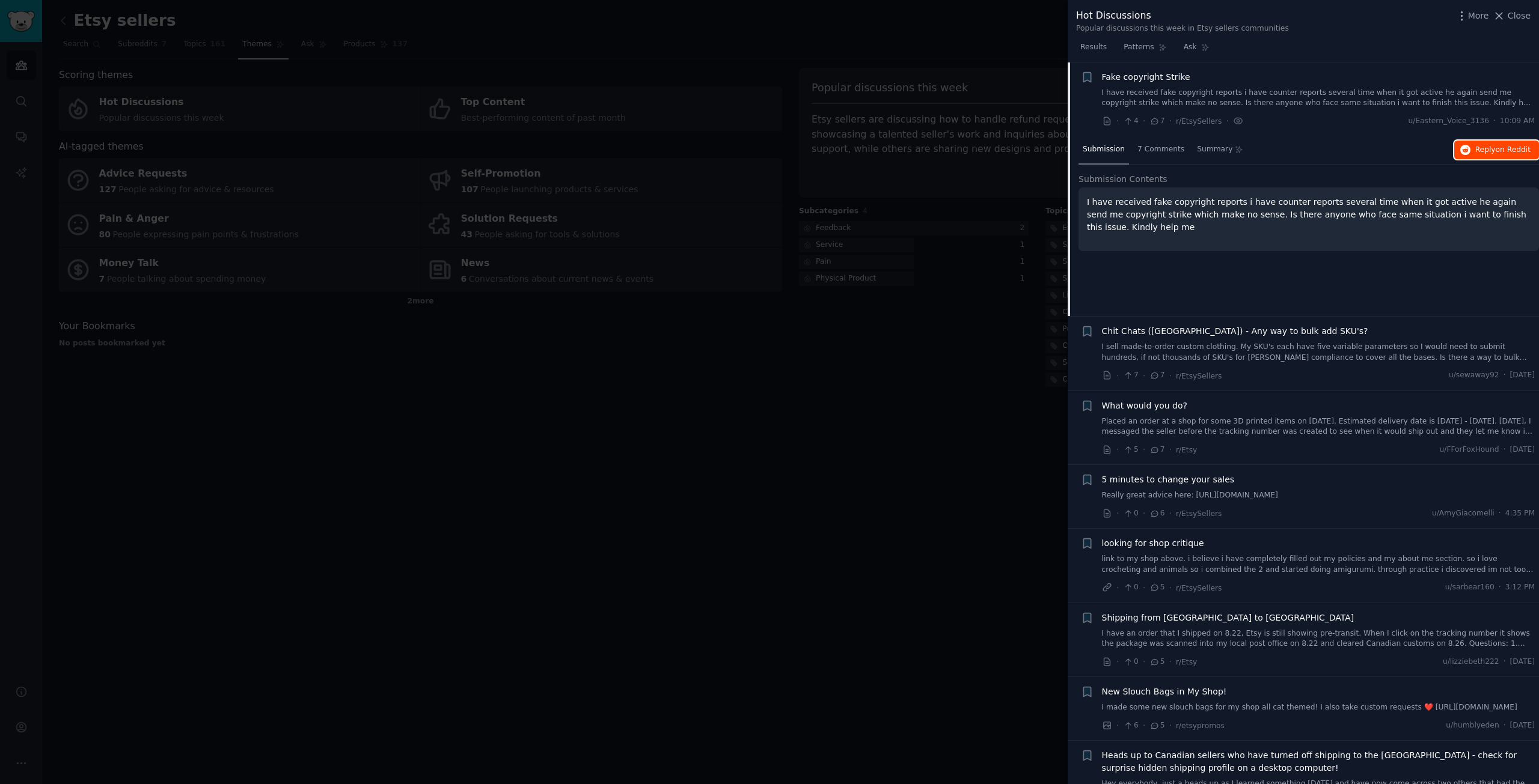
click at [1472, 153] on button "Reply on Reddit" at bounding box center [1496, 150] width 85 height 20
click at [703, 475] on div at bounding box center [769, 392] width 1539 height 784
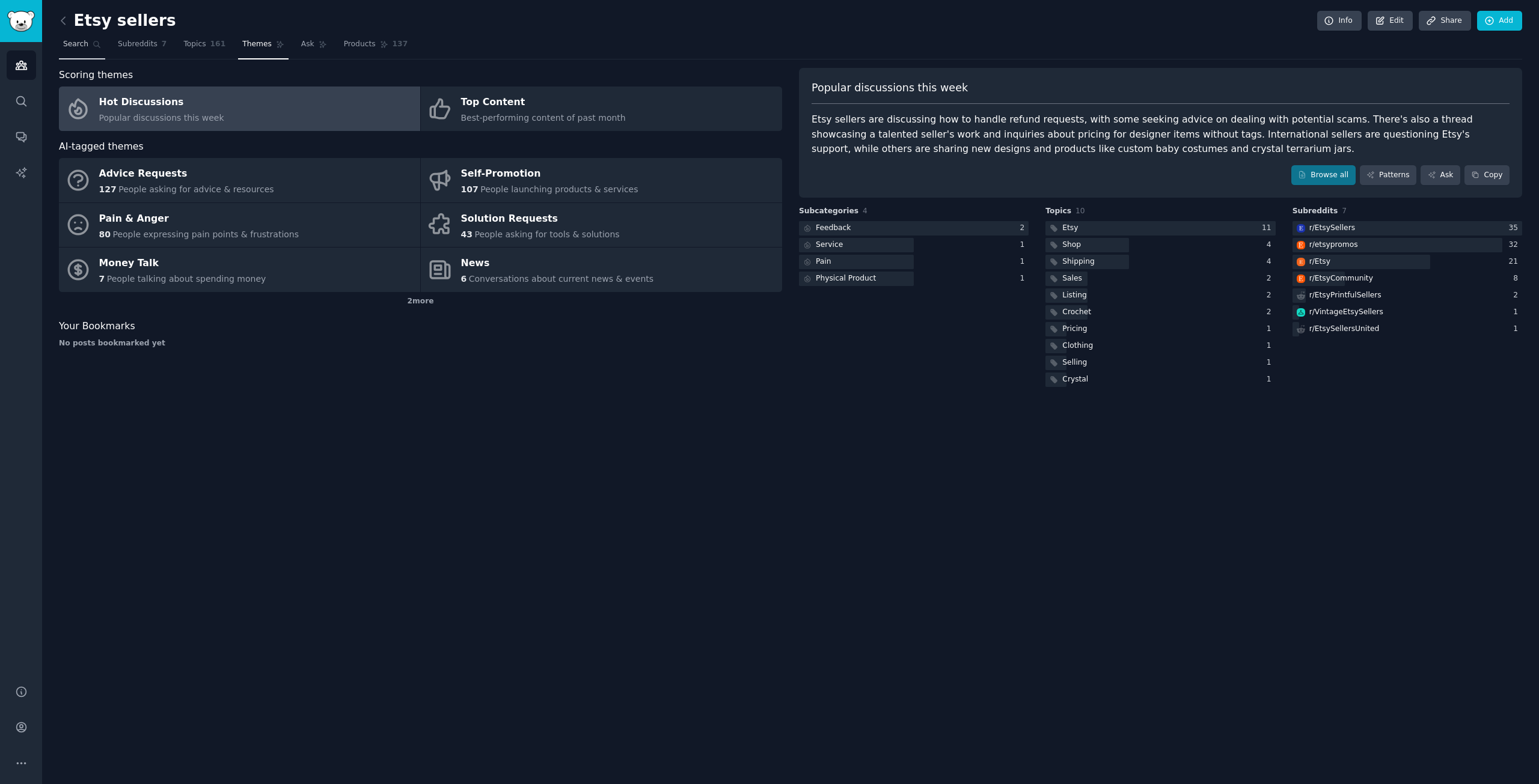
click at [70, 48] on span "Search" at bounding box center [75, 44] width 25 height 11
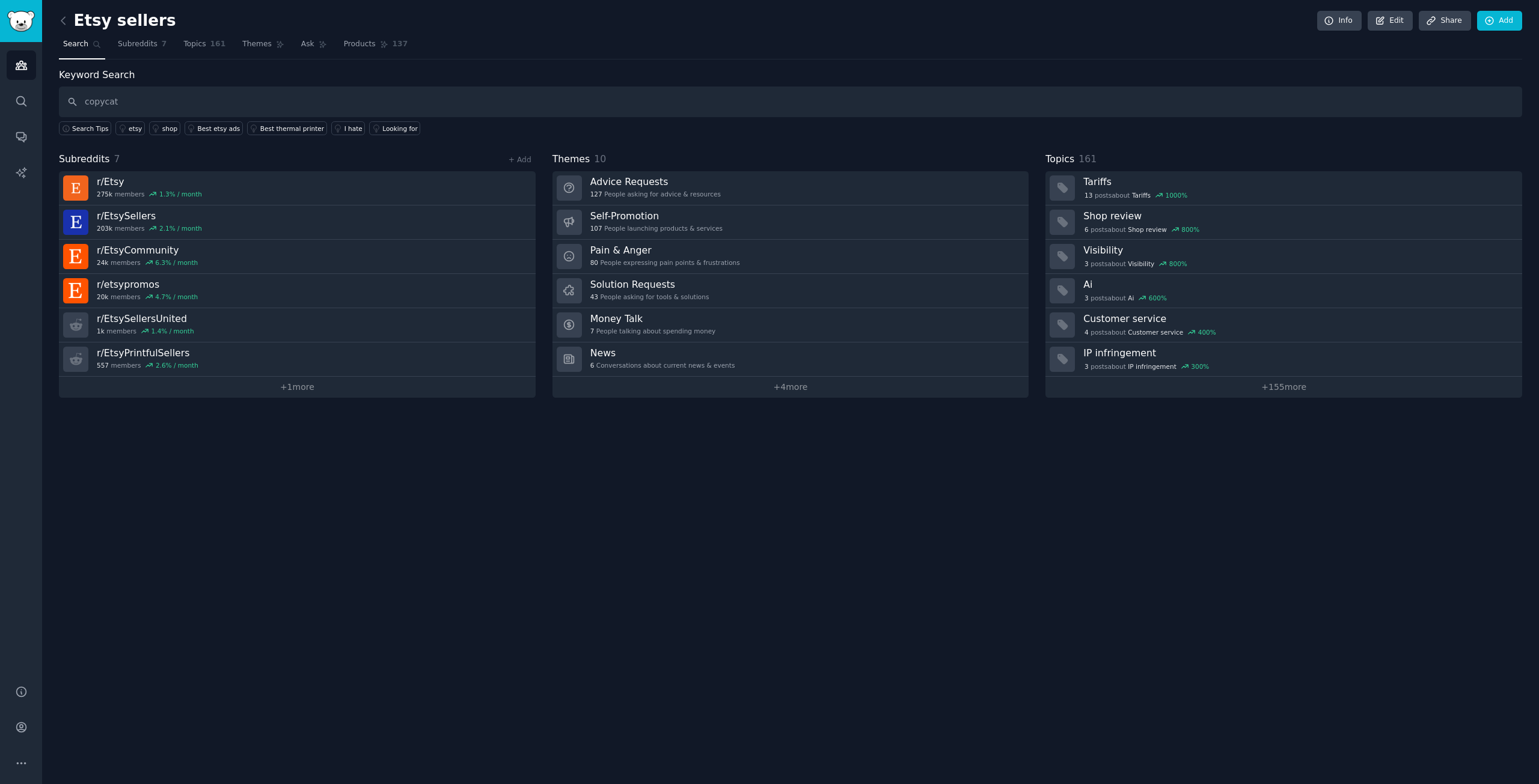
type input "copycat"
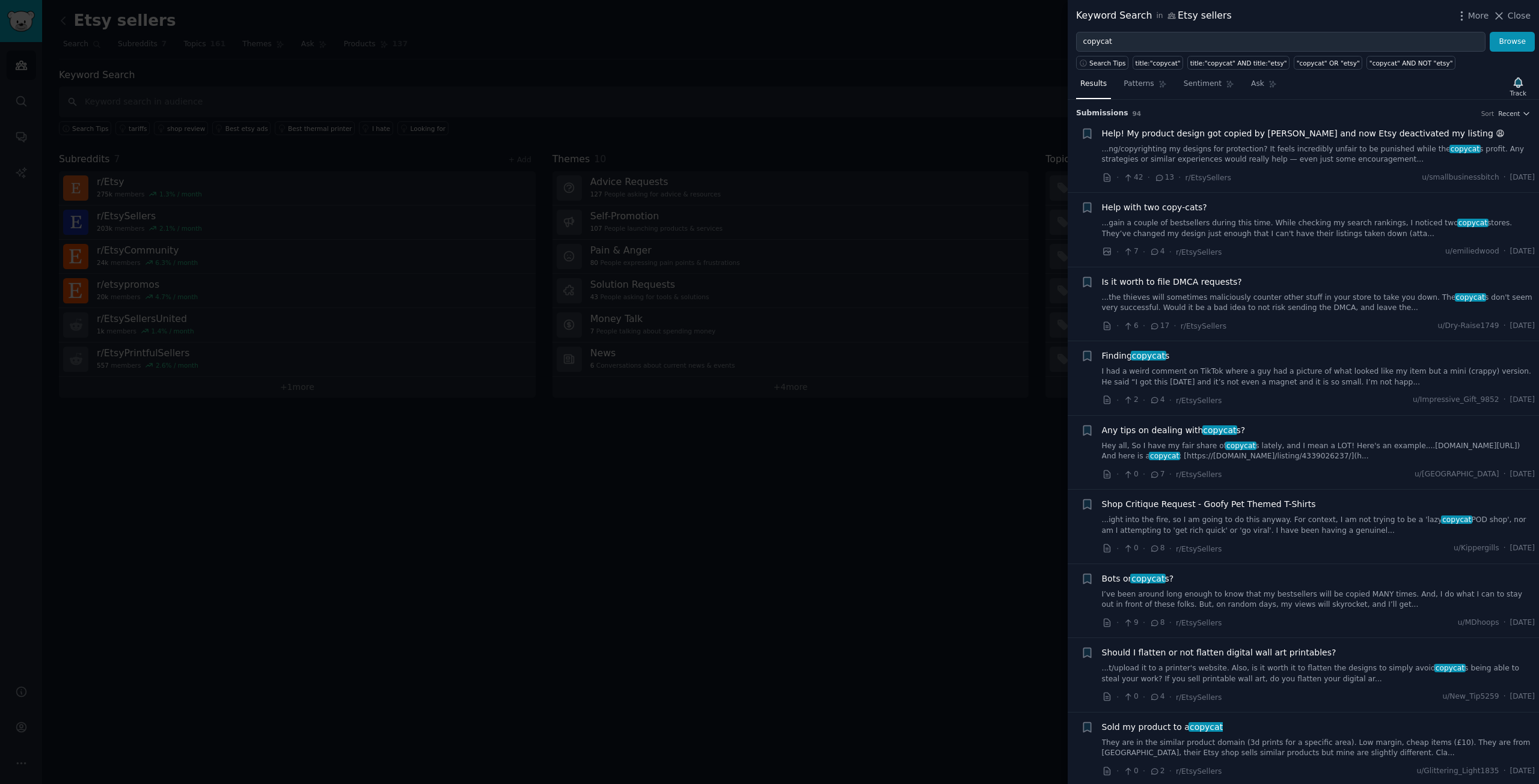
click at [993, 445] on div at bounding box center [769, 392] width 1539 height 784
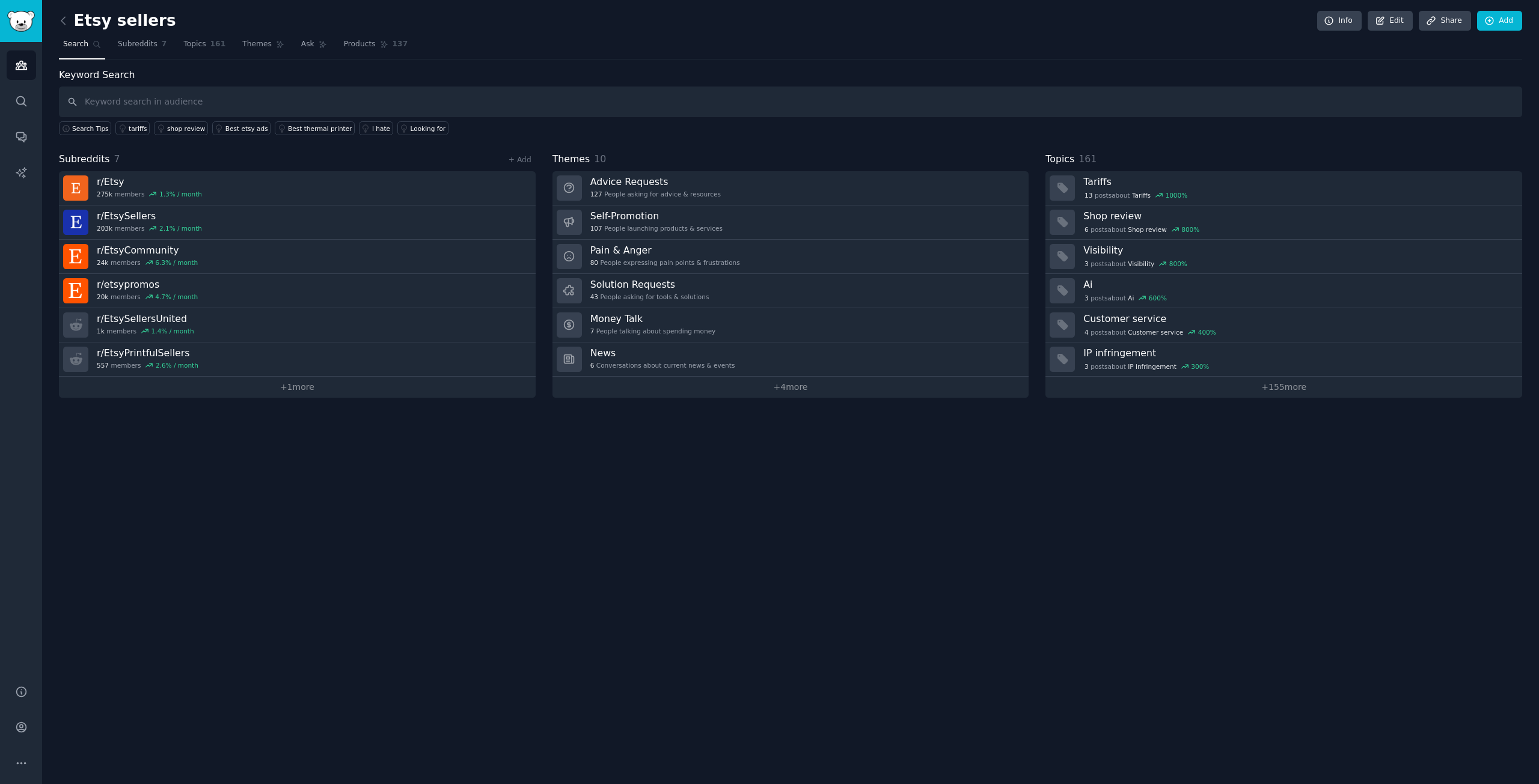
click at [1011, 538] on div "Etsy sellers Info Edit Share Add Search Subreddits 7 Topics 161 Themes Ask Prod…" at bounding box center [790, 392] width 1496 height 784
click at [328, 394] on link "+ 1 more" at bounding box center [296, 387] width 476 height 21
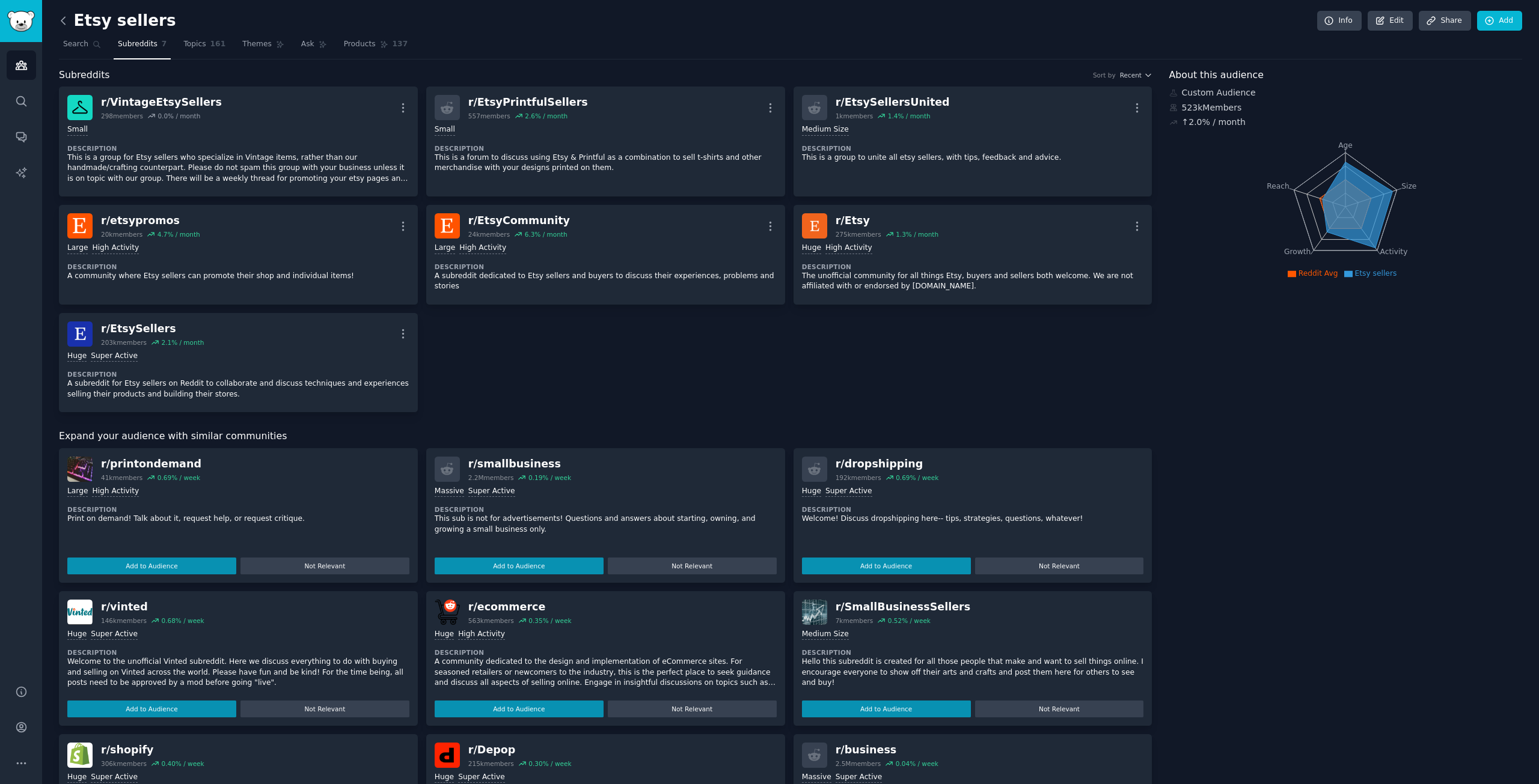
click at [65, 18] on icon at bounding box center [63, 20] width 12 height 12
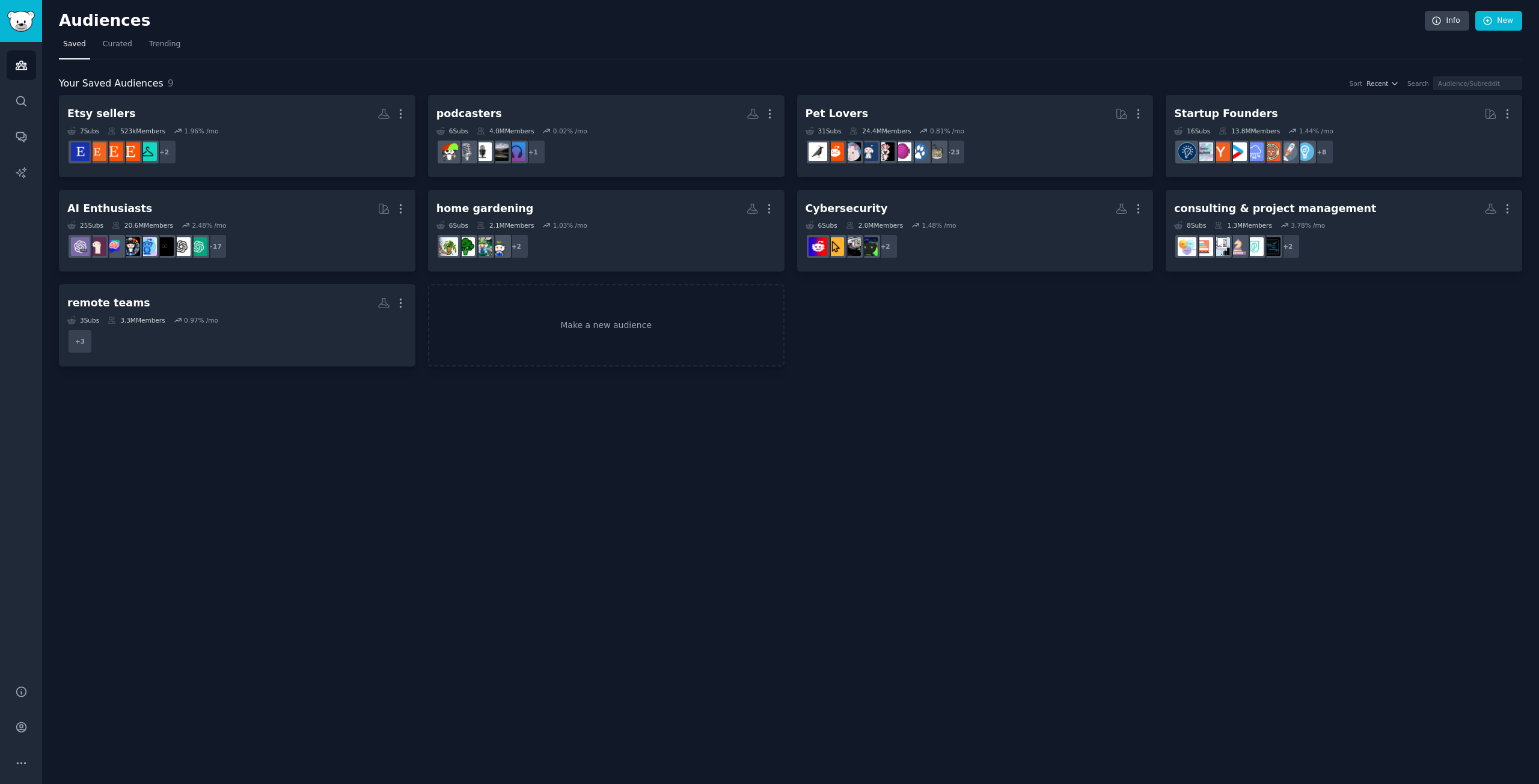
drag, startPoint x: 862, startPoint y: 412, endPoint x: 354, endPoint y: 166, distance: 564.4
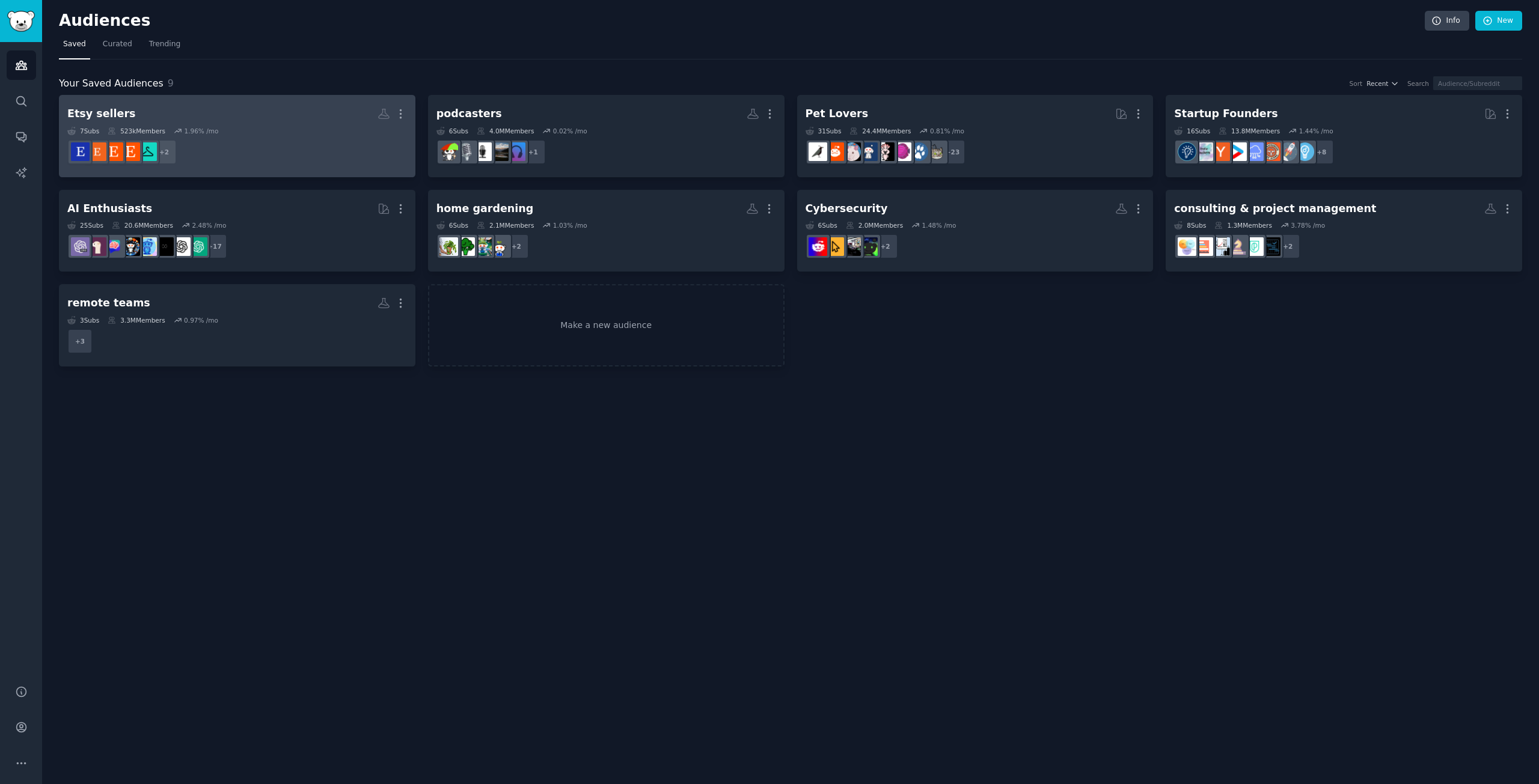
click at [862, 412] on div "Audiences Info New Saved Curated Trending Your Saved Audiences 9 Sort Recent Se…" at bounding box center [790, 392] width 1496 height 784
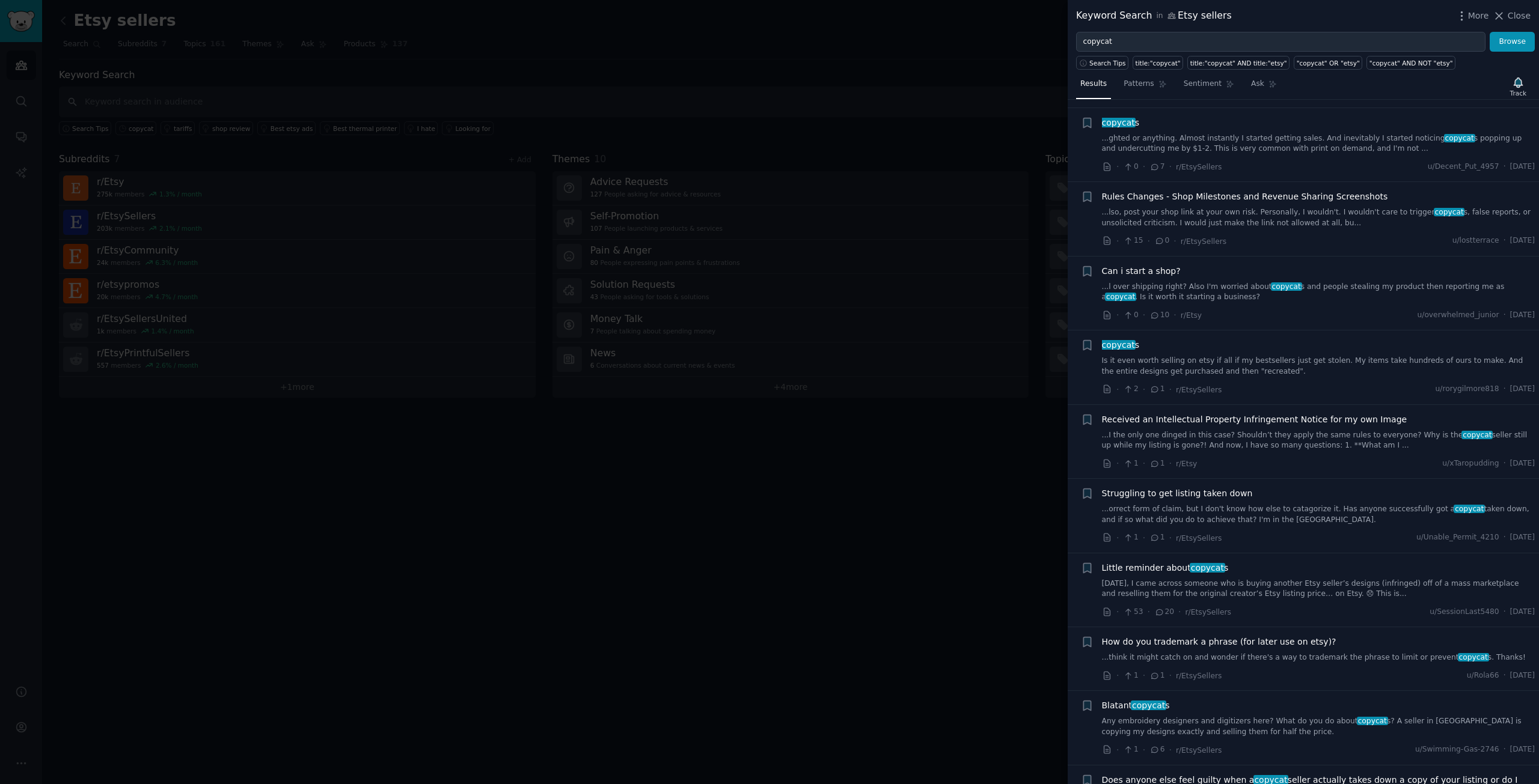
scroll to position [1202, 0]
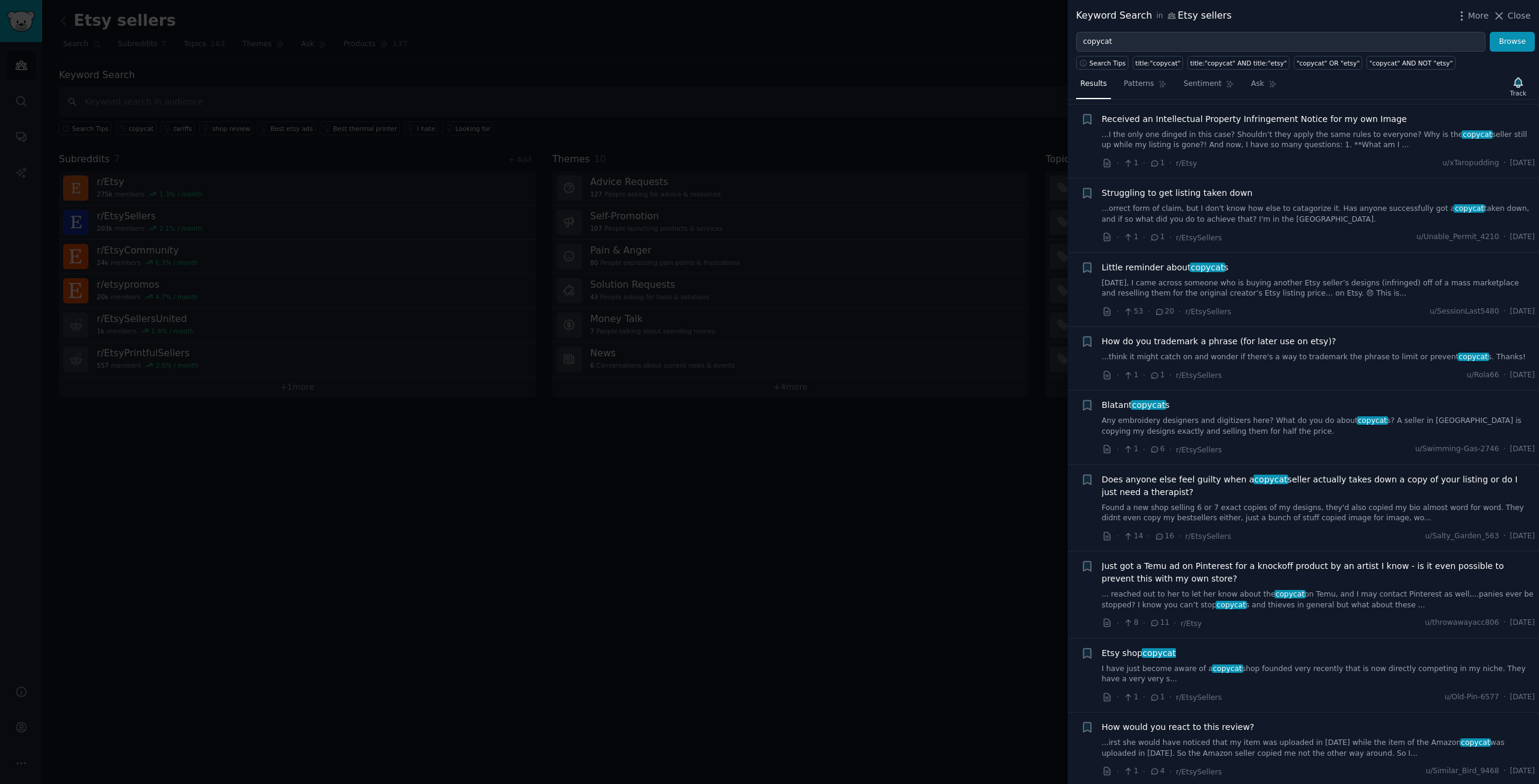
click at [947, 538] on div at bounding box center [769, 392] width 1539 height 784
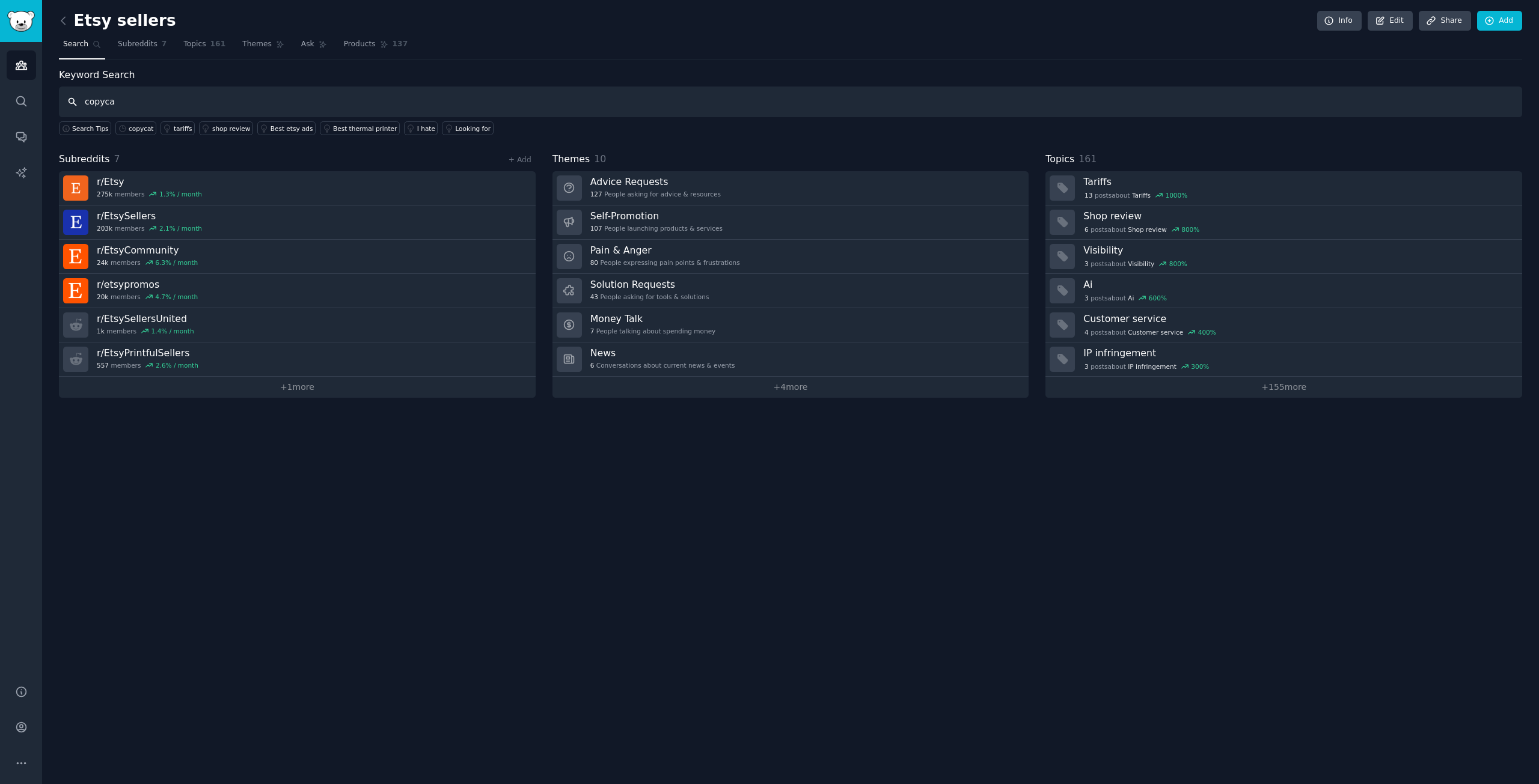
type input "copyca"
